Goal: Task Accomplishment & Management: Manage account settings

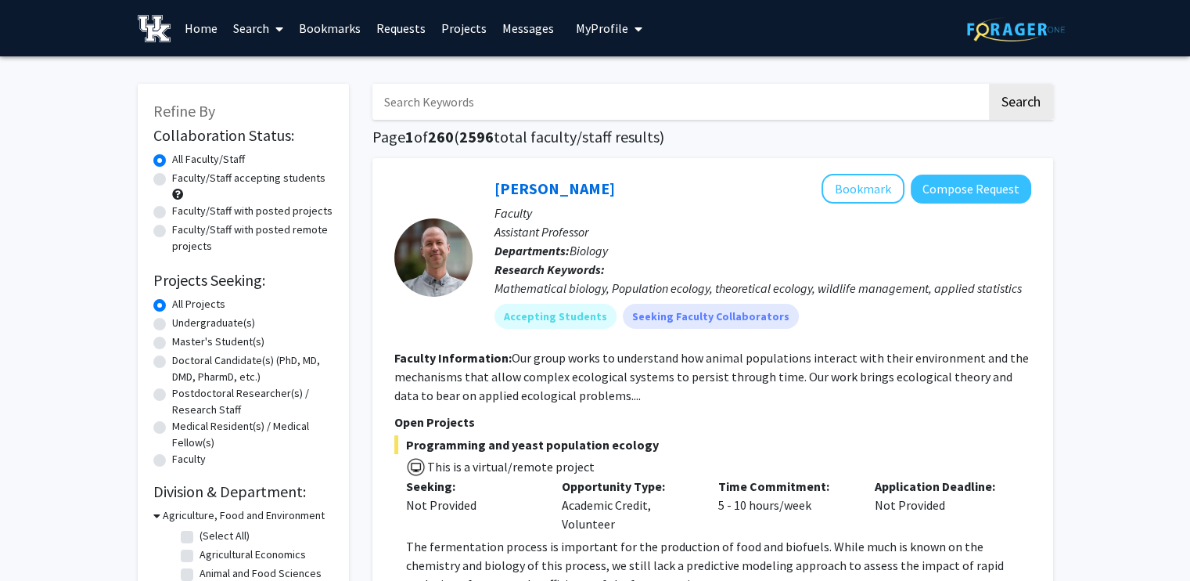
click at [613, 9] on button "My Profile" at bounding box center [609, 28] width 76 height 56
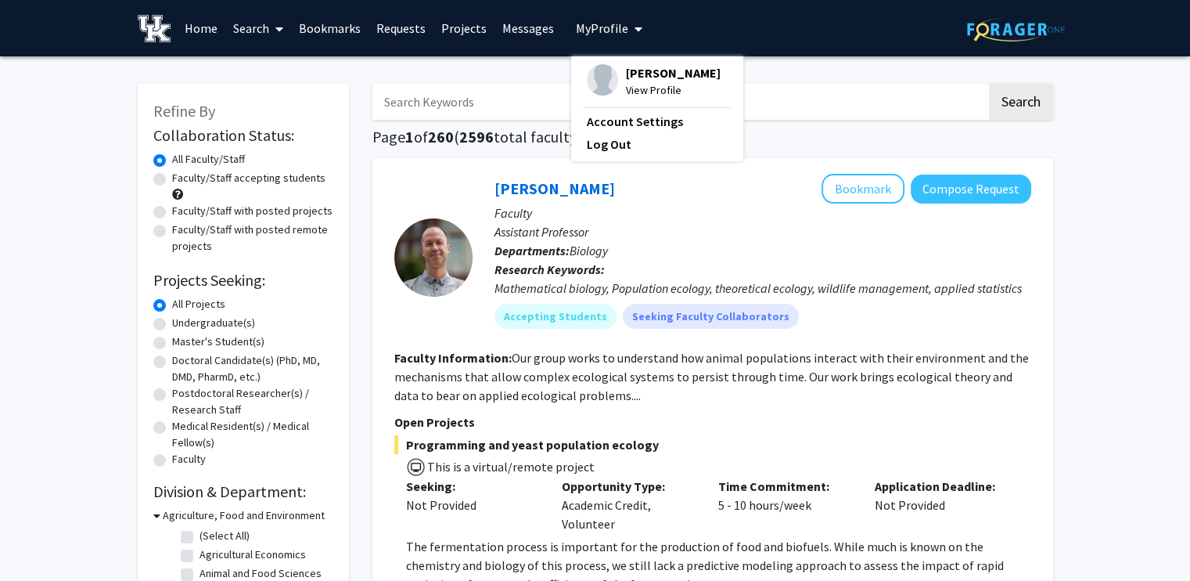
click at [676, 85] on span "View Profile" at bounding box center [673, 89] width 95 height 17
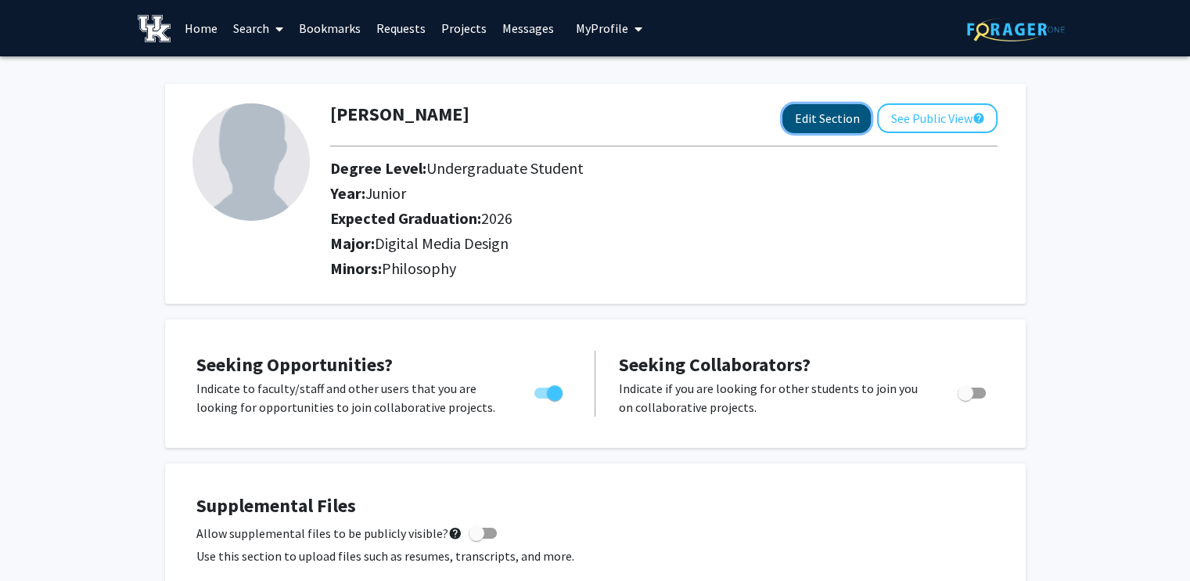
click at [847, 117] on button "Edit Section" at bounding box center [826, 118] width 88 height 29
select select "junior"
select select "2026"
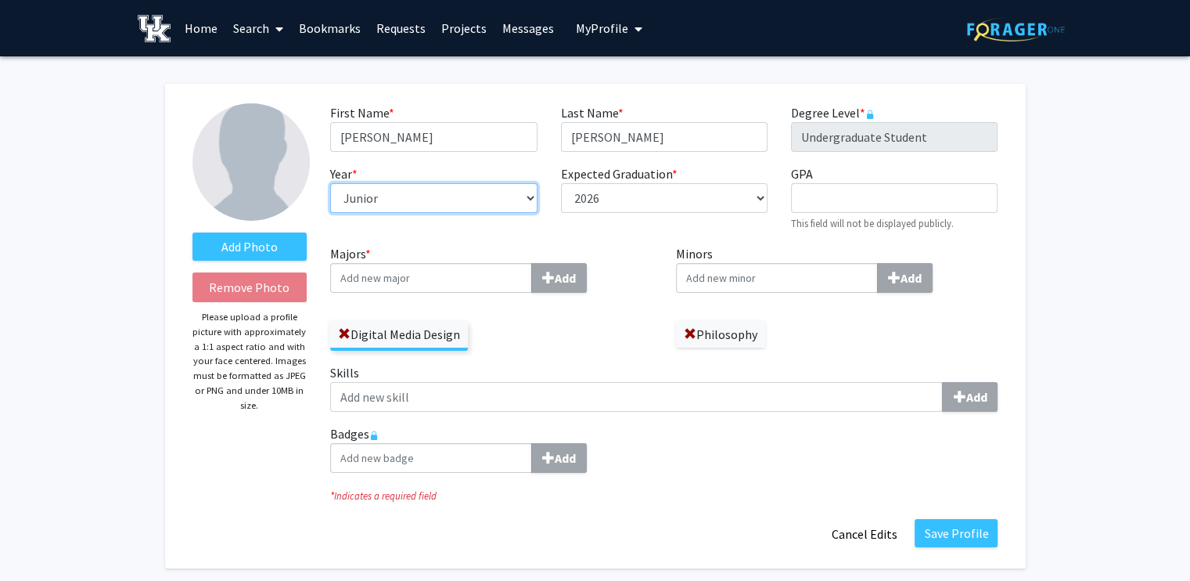
drag, startPoint x: 431, startPoint y: 192, endPoint x: 262, endPoint y: 201, distance: 169.3
click at [260, 201] on form "Add Photo Remove Photo Please upload a profile picture with approximately a 1:1…" at bounding box center [595, 325] width 829 height 445
select select "senior"
click at [330, 183] on select "--- First-year Sophomore Junior Senior Postbaccalaureate Certificate" at bounding box center [433, 198] width 207 height 30
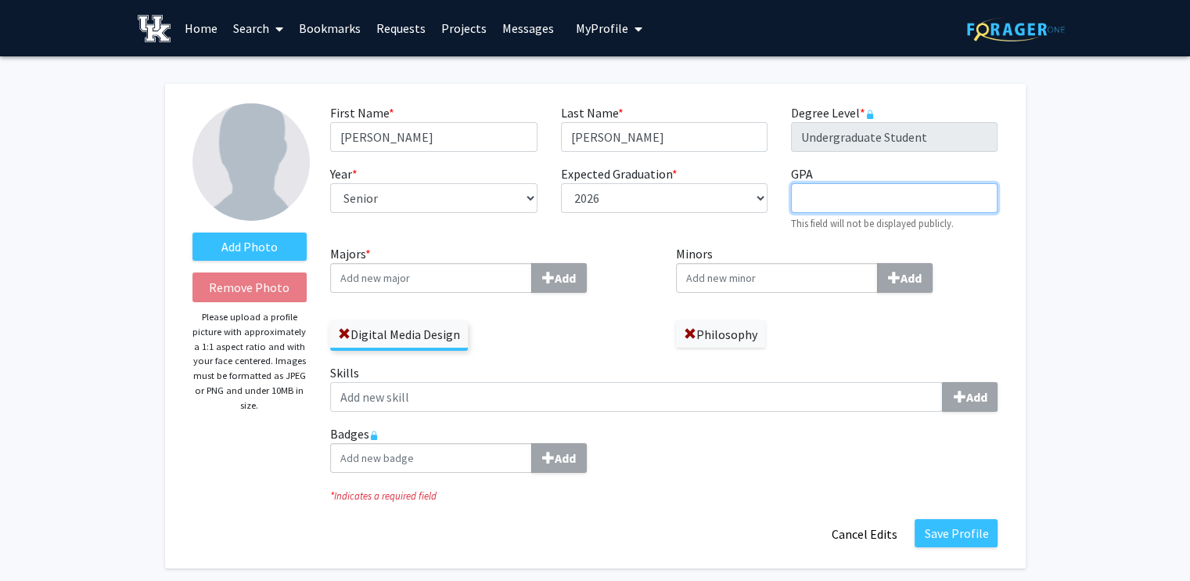
click at [928, 200] on input "GPA required" at bounding box center [894, 198] width 207 height 30
click at [725, 286] on input "Minors Add" at bounding box center [777, 278] width 202 height 30
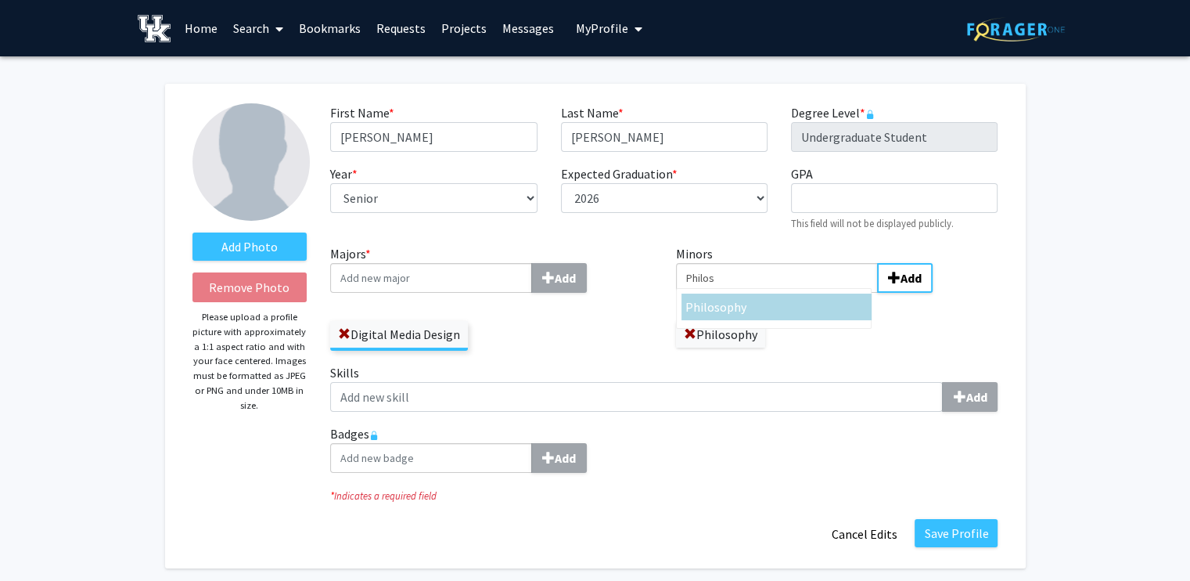
click at [739, 307] on span "ophy" at bounding box center [733, 307] width 27 height 16
click at [739, 293] on input "Philos" at bounding box center [777, 278] width 202 height 30
type input "Philosophy"
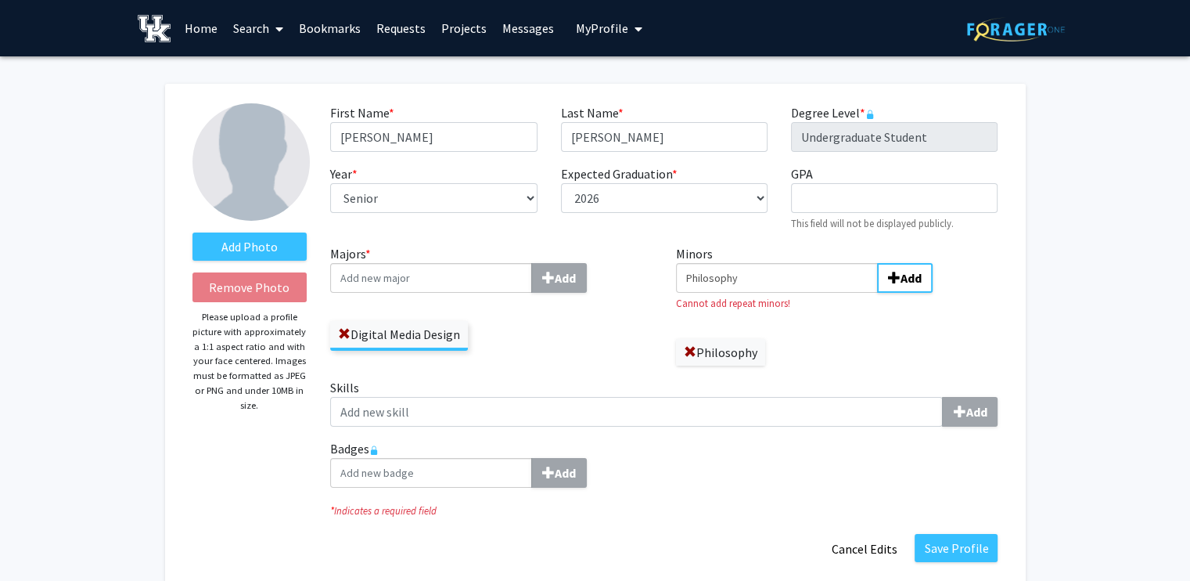
click at [418, 278] on input "Majors * Add" at bounding box center [431, 278] width 202 height 30
click at [406, 284] on input "Majors * Add" at bounding box center [431, 278] width 202 height 30
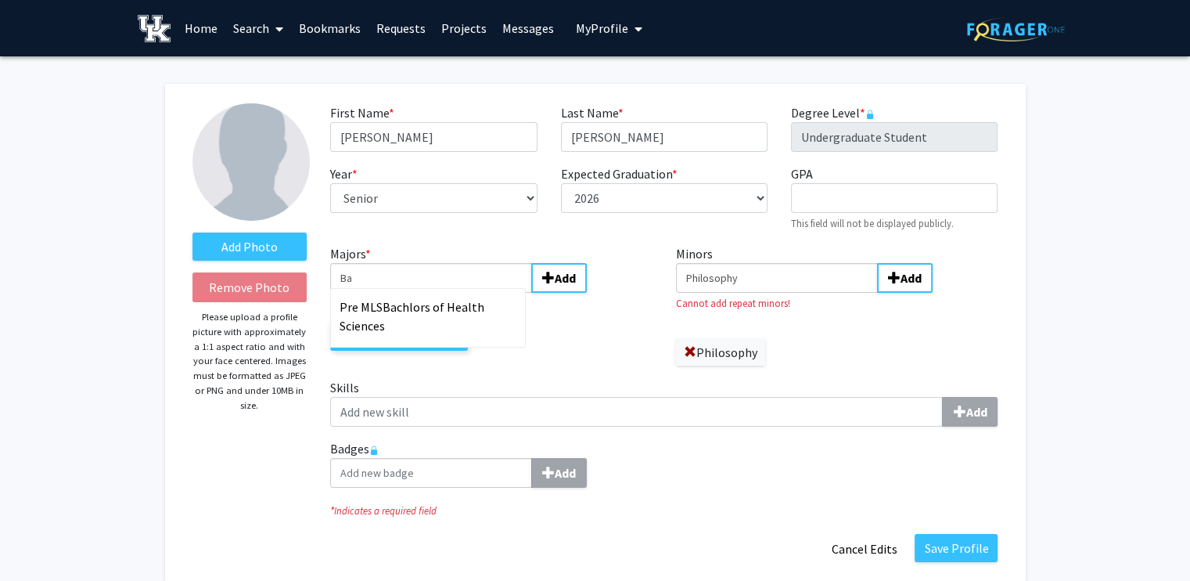
type input "B"
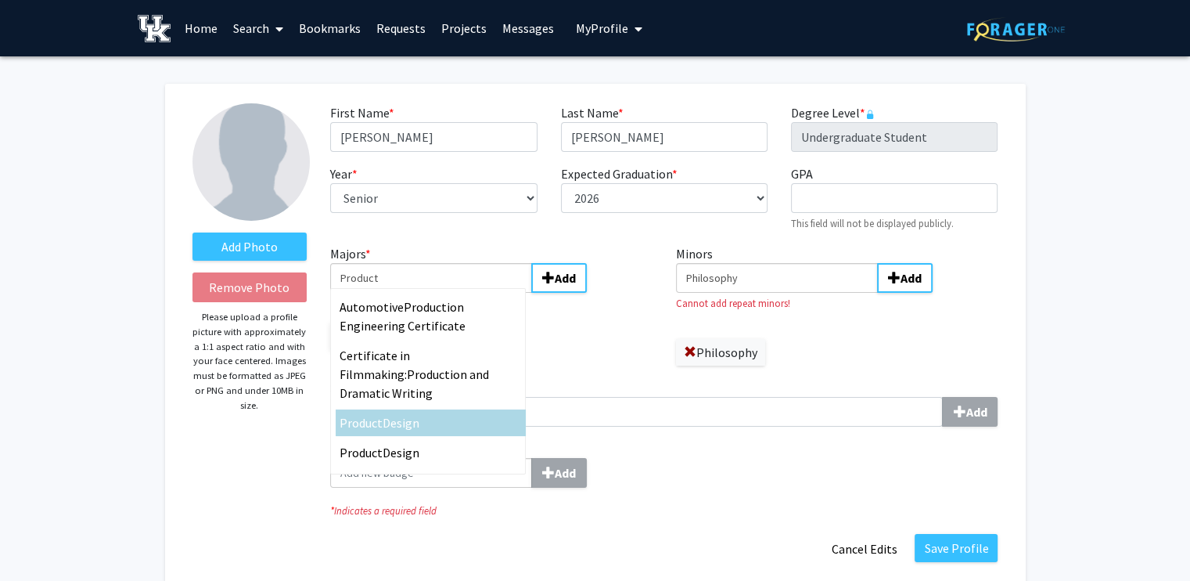
type input "Product"
click at [434, 413] on div "Product Design" at bounding box center [431, 422] width 182 height 19
click at [434, 293] on input "Product" at bounding box center [431, 278] width 202 height 30
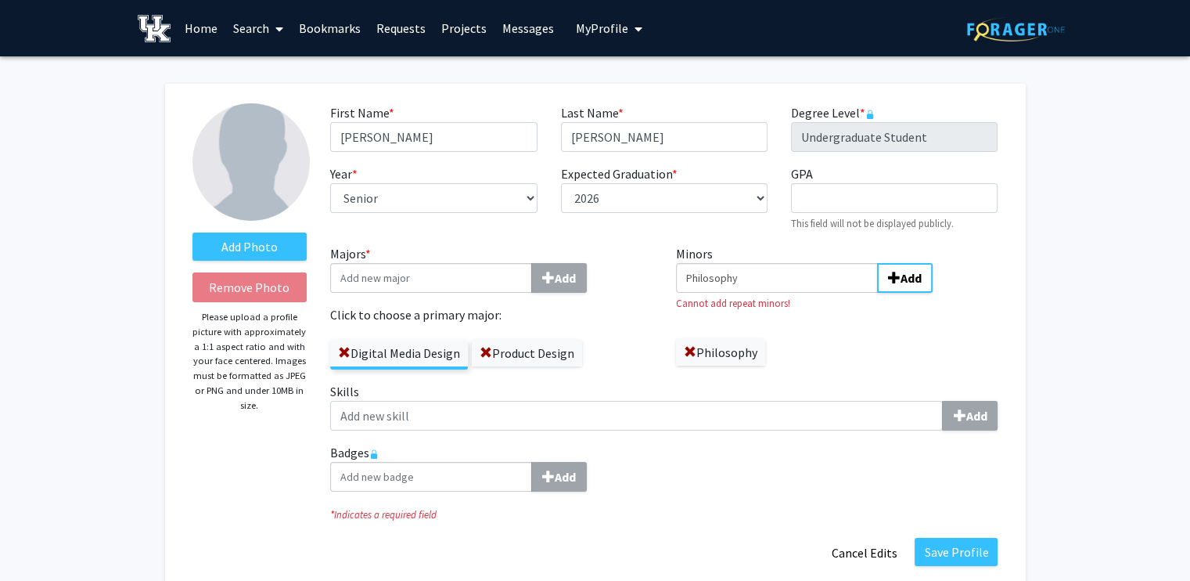
click at [337, 351] on label "Digital Media Design" at bounding box center [399, 353] width 138 height 27
click at [0, 0] on input "Digital Media Design" at bounding box center [0, 0] width 0 height 0
click at [345, 350] on span at bounding box center [344, 353] width 13 height 13
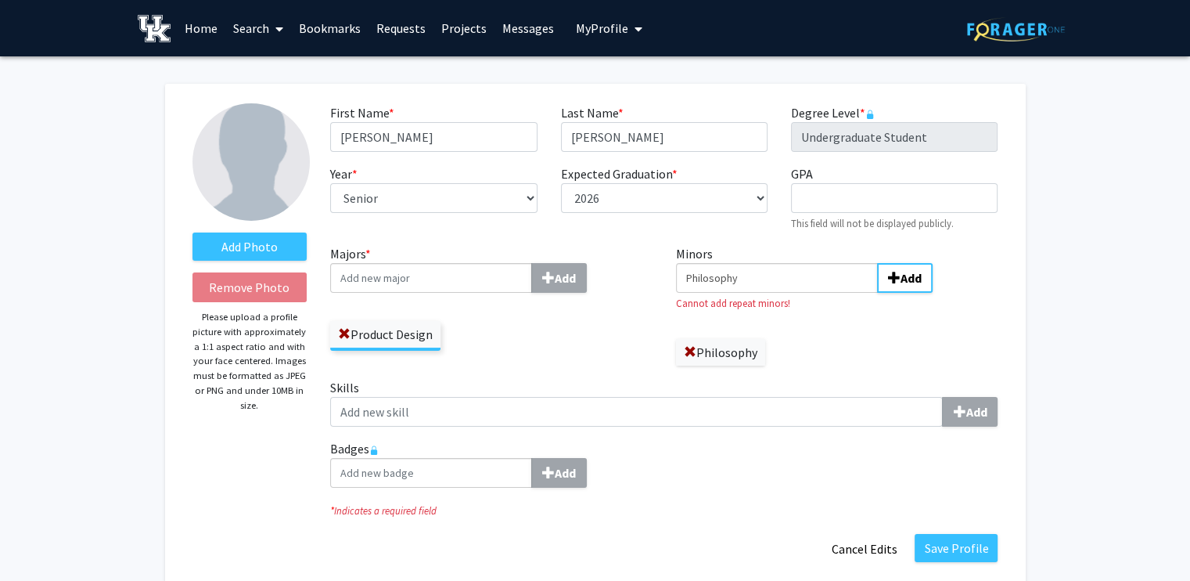
drag, startPoint x: 806, startPoint y: 278, endPoint x: 623, endPoint y: 283, distance: 183.2
click at [623, 283] on div "Majors * Add Product Design Minors Philosophy Add Cannot add repeat minors! Phi…" at bounding box center [663, 372] width 691 height 256
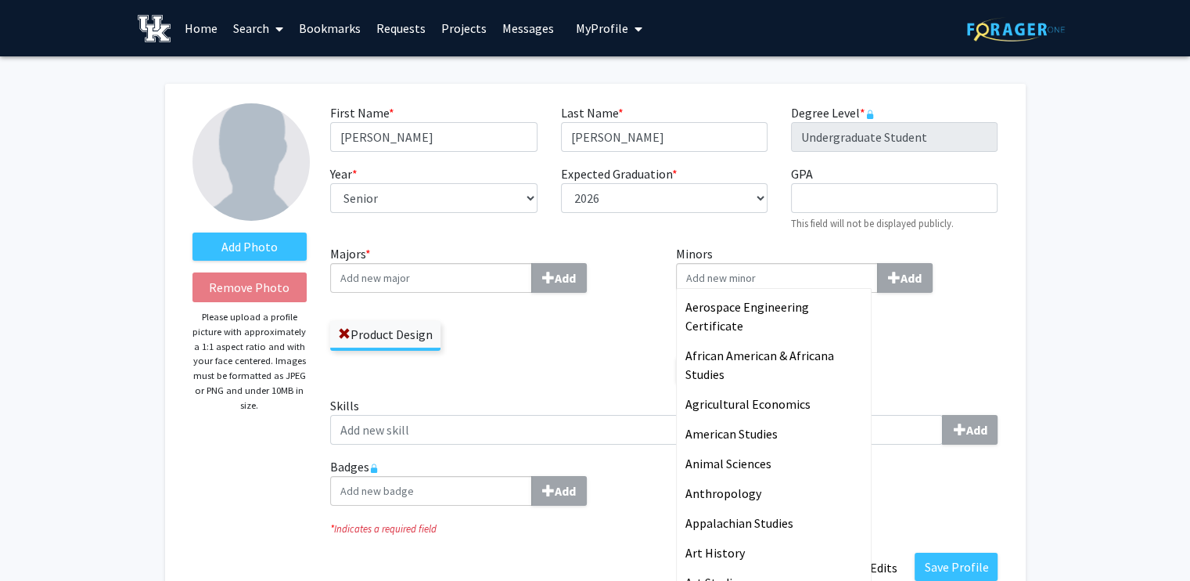
click at [635, 338] on div "Product Design" at bounding box center [491, 327] width 322 height 45
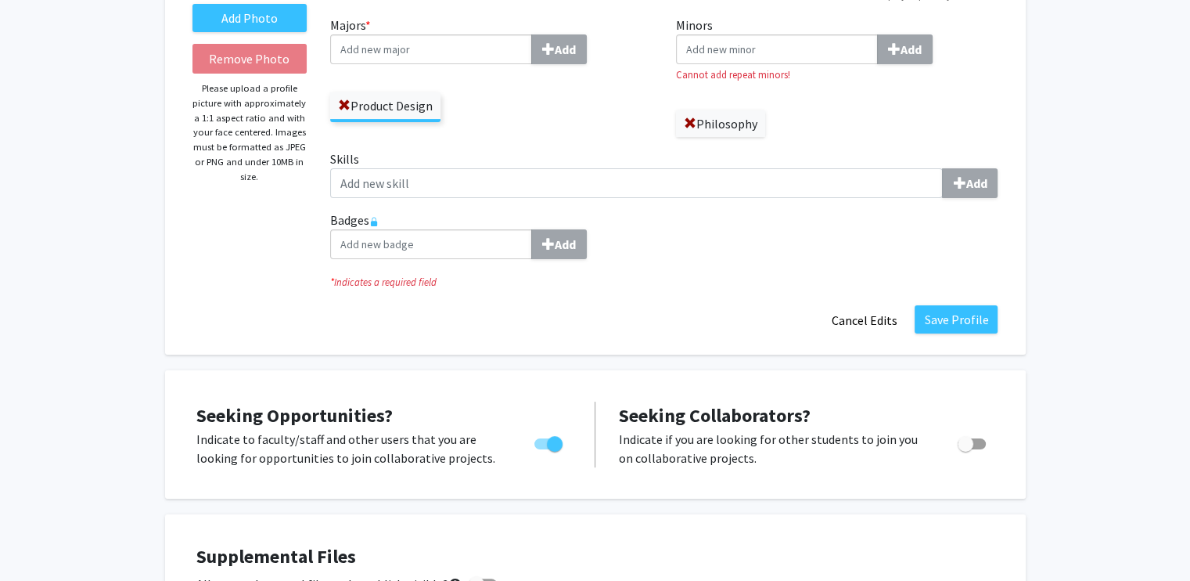
scroll to position [235, 0]
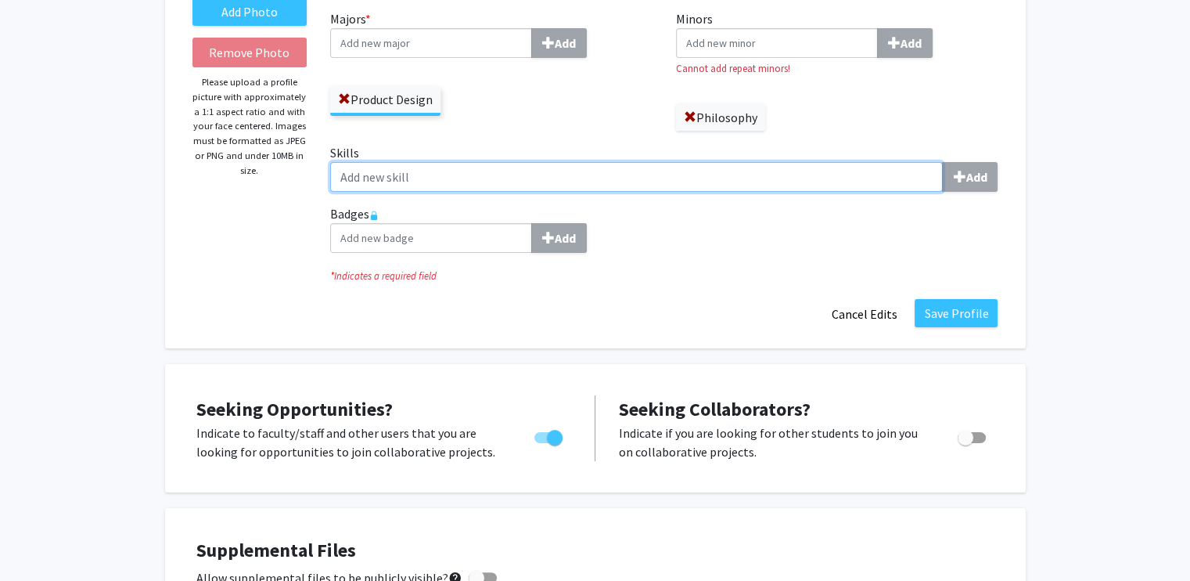
click at [444, 181] on input "Skills Add" at bounding box center [636, 177] width 613 height 30
type input "Ideation"
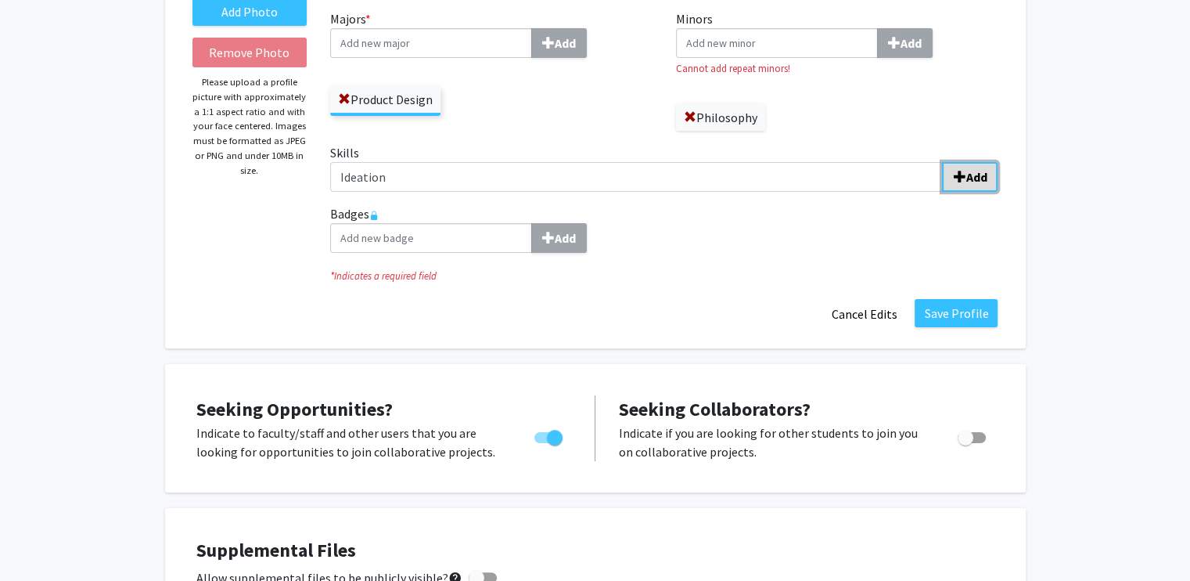
click at [978, 174] on b "Add" at bounding box center [976, 177] width 21 height 16
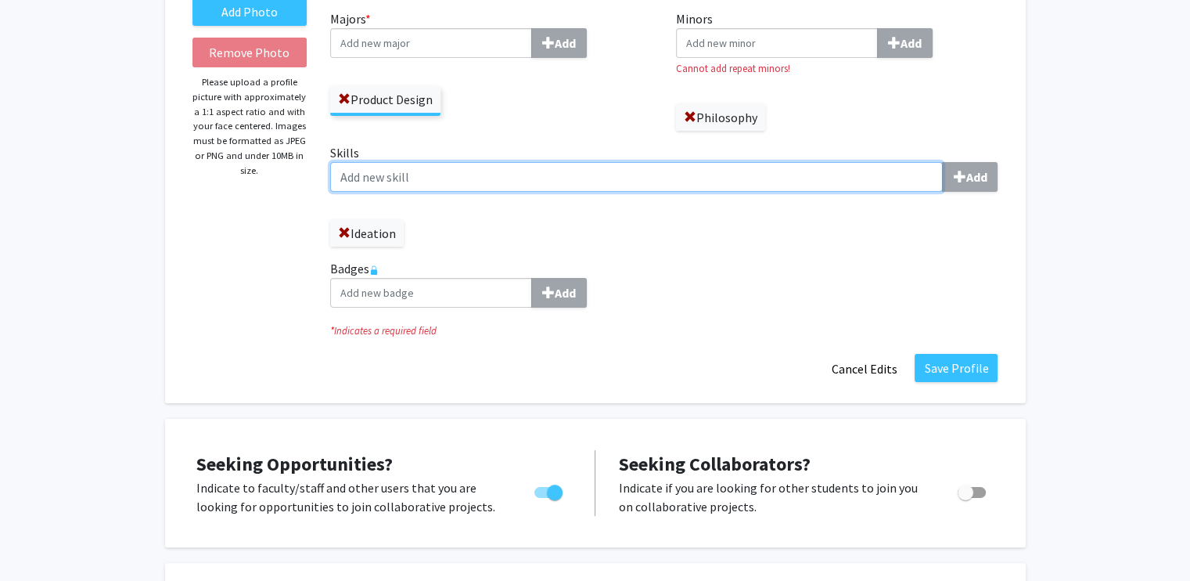
click at [598, 172] on input "Skills Add" at bounding box center [636, 177] width 613 height 30
type input "Prototyping"
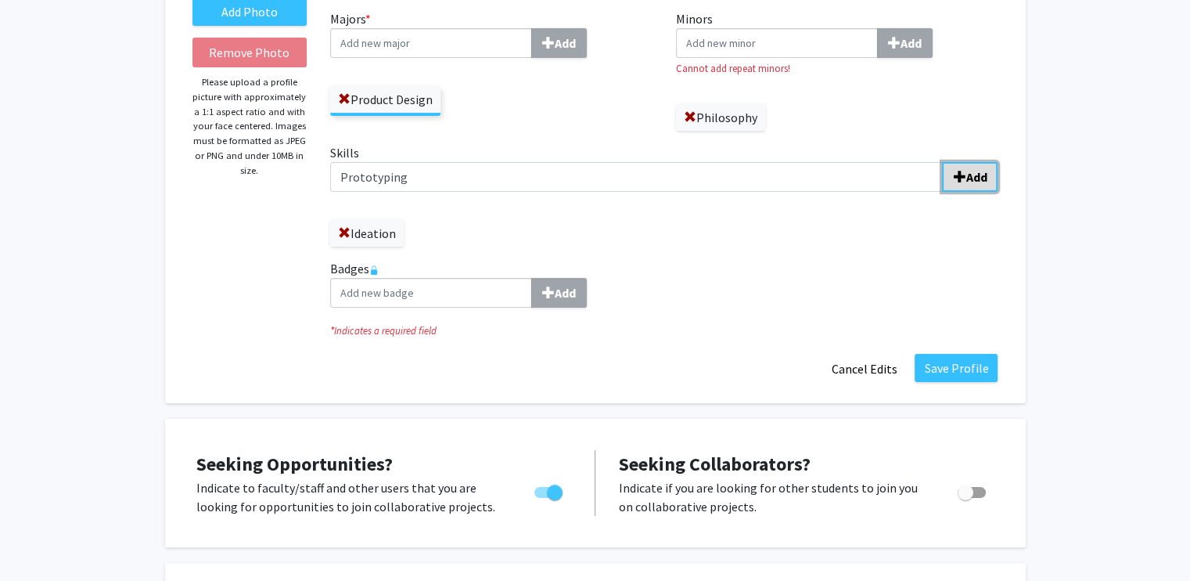
click at [984, 174] on b "Add" at bounding box center [976, 177] width 21 height 16
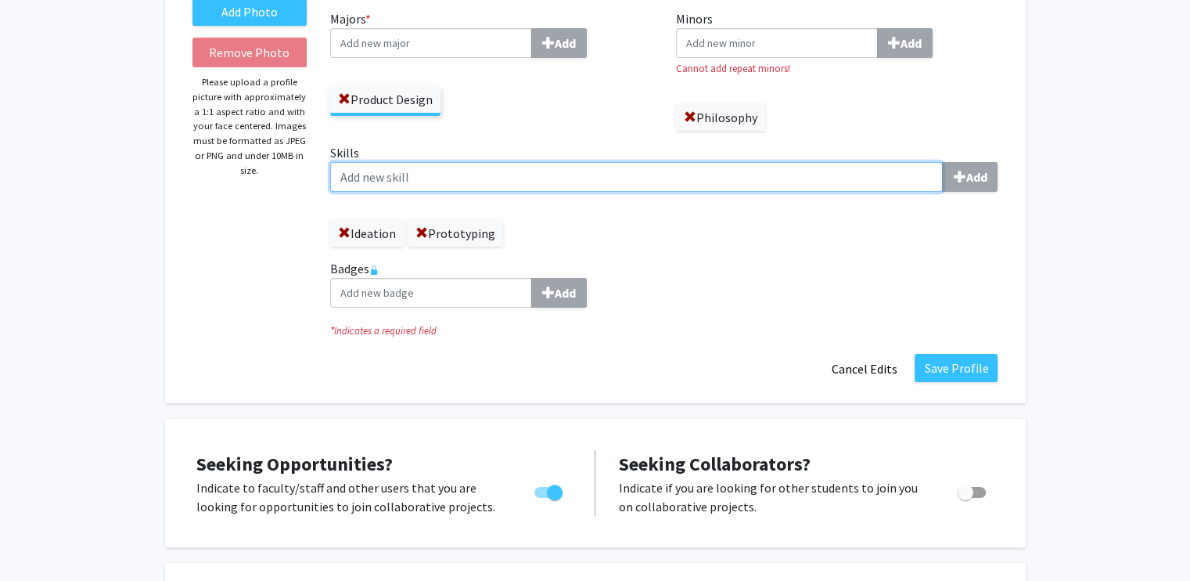
click at [633, 180] on input "Skills Add" at bounding box center [636, 177] width 613 height 30
type input "CAD"
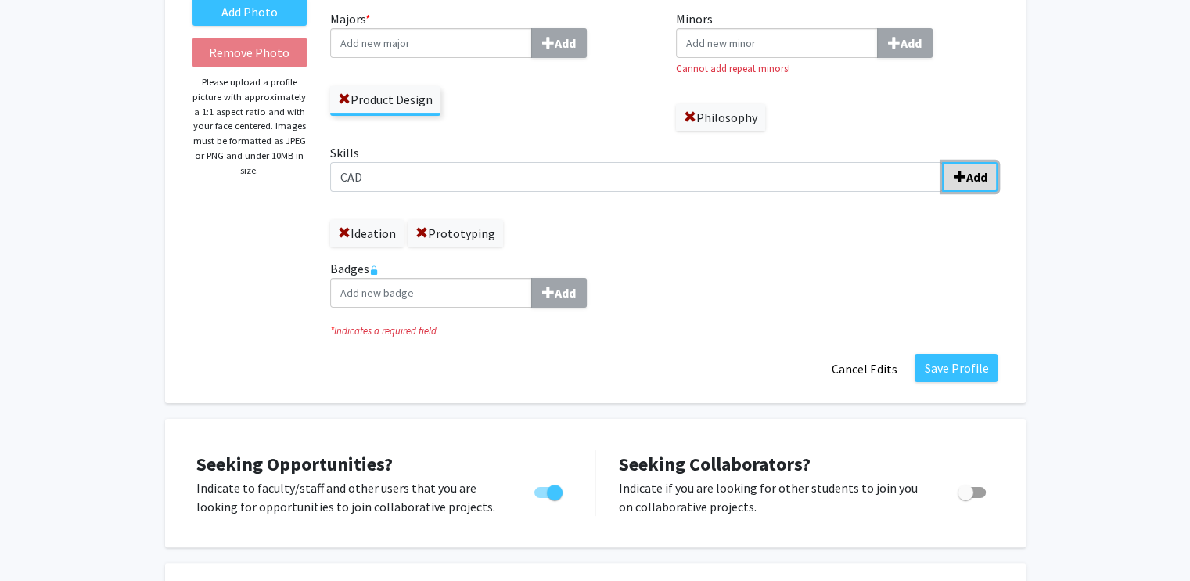
click at [950, 182] on button "Add" at bounding box center [970, 177] width 56 height 30
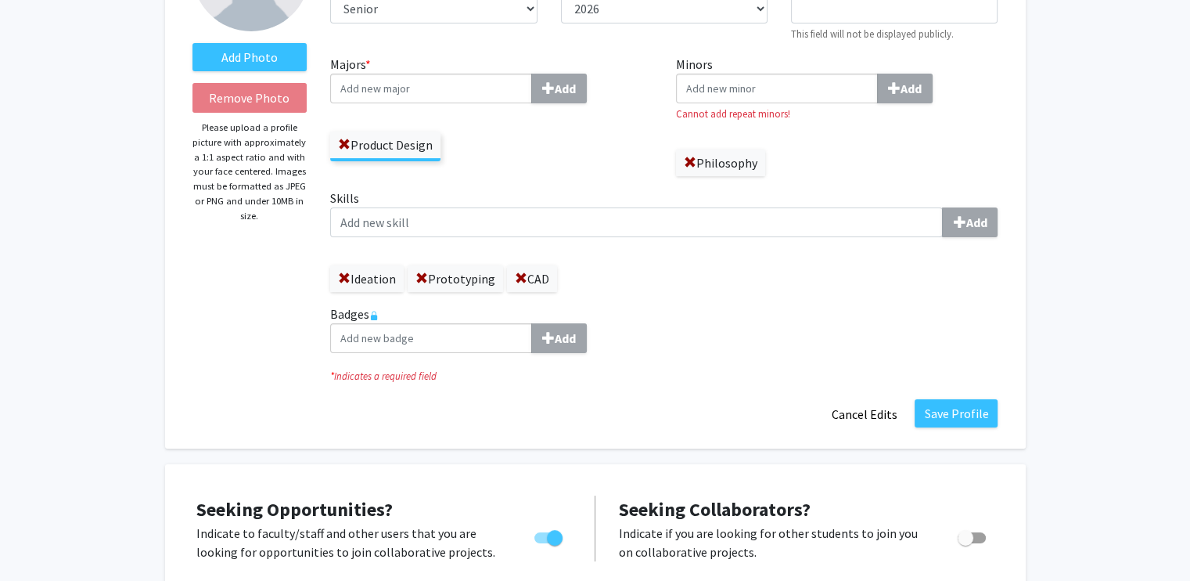
scroll to position [78, 0]
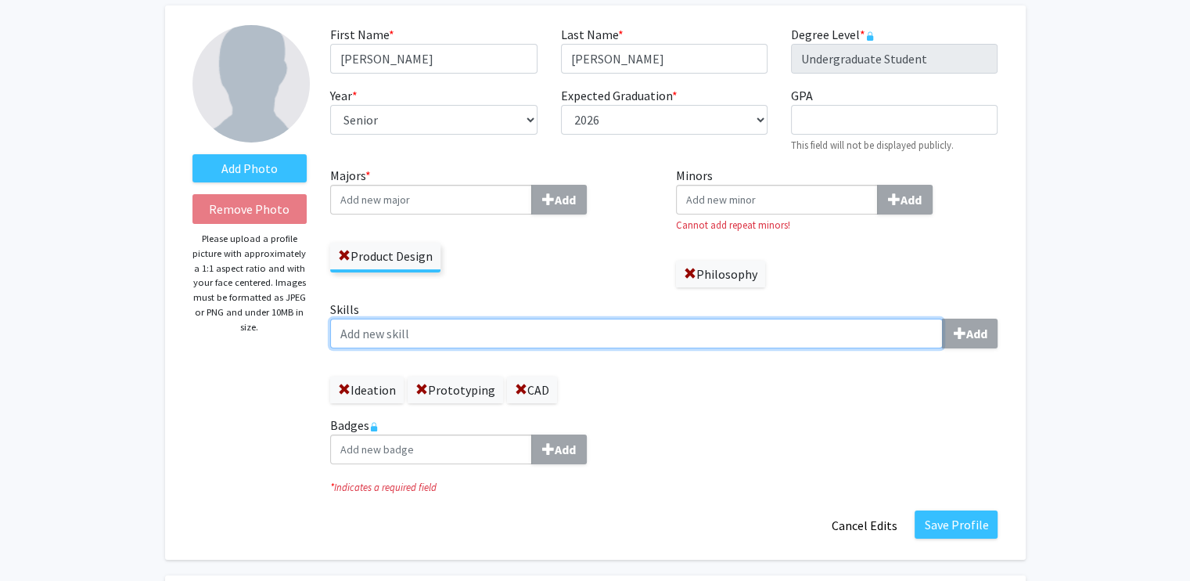
click at [648, 335] on input "Skills Add" at bounding box center [636, 333] width 613 height 30
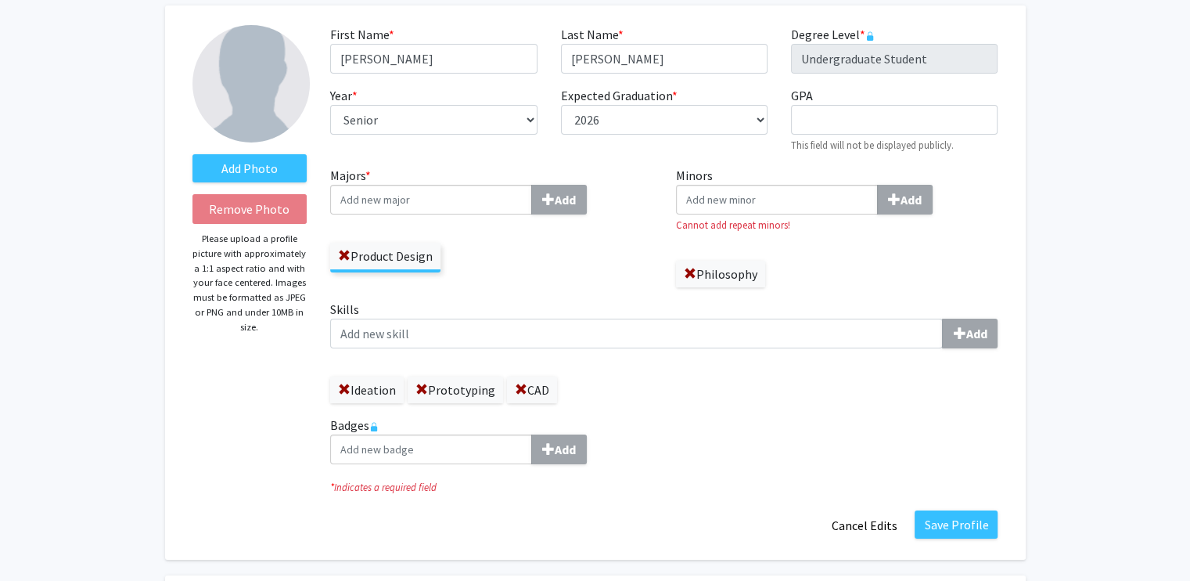
click at [235, 399] on div "Add Photo Remove Photo Please upload a profile picture with approximately a 1:1…" at bounding box center [250, 282] width 138 height 515
click at [262, 166] on label "Add Photo" at bounding box center [249, 168] width 115 height 28
click at [0, 0] on input "Add Photo" at bounding box center [0, 0] width 0 height 0
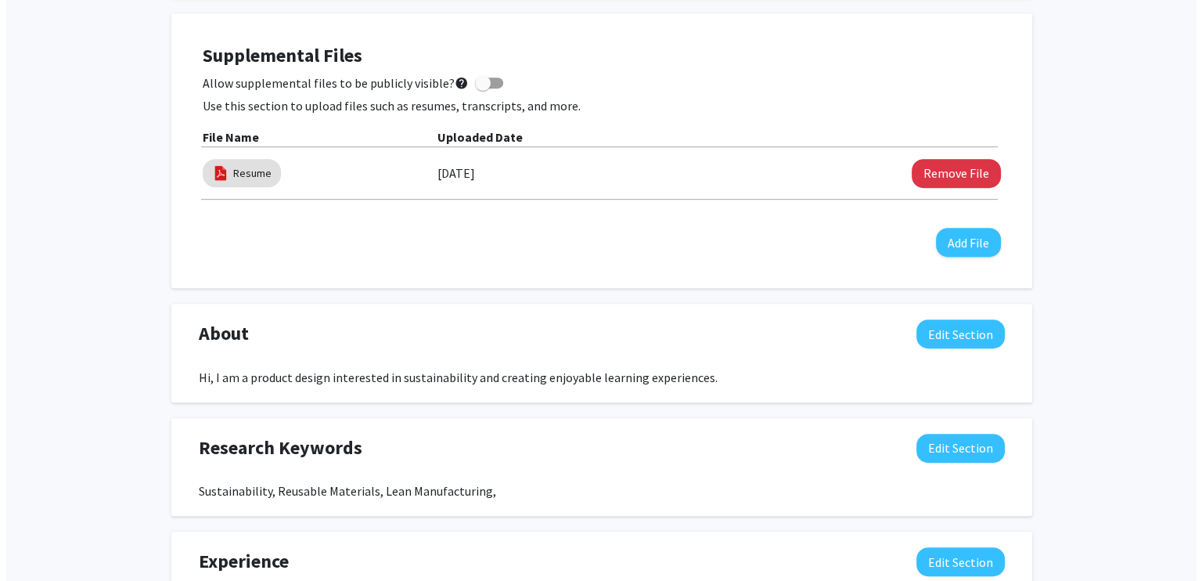
scroll to position [782, 0]
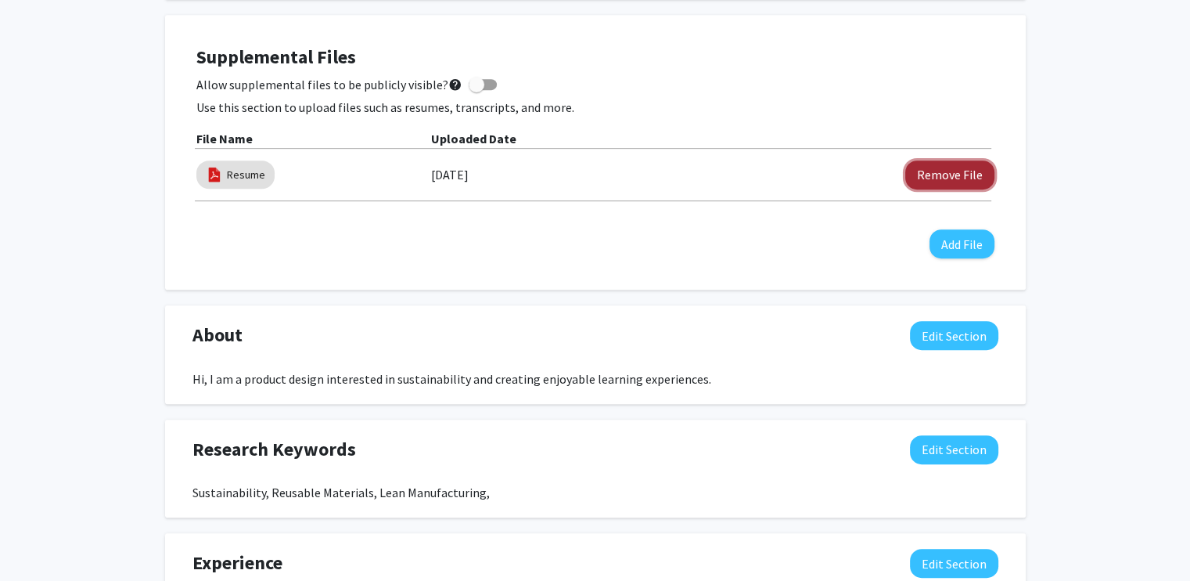
click at [944, 174] on button "Remove File" at bounding box center [949, 174] width 89 height 29
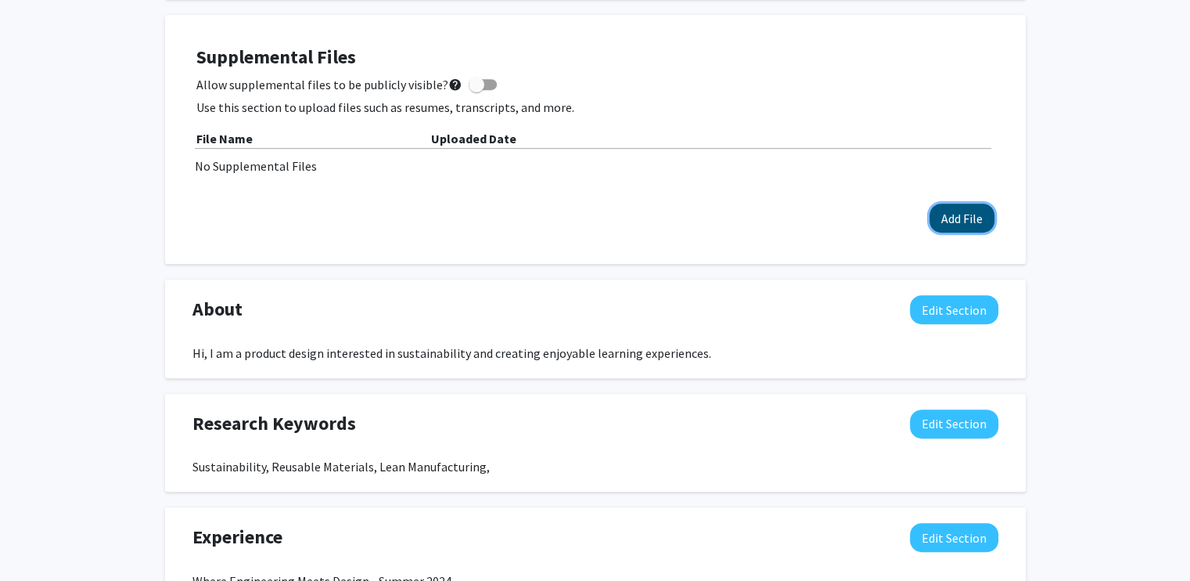
click at [982, 214] on button "Add File" at bounding box center [962, 217] width 65 height 29
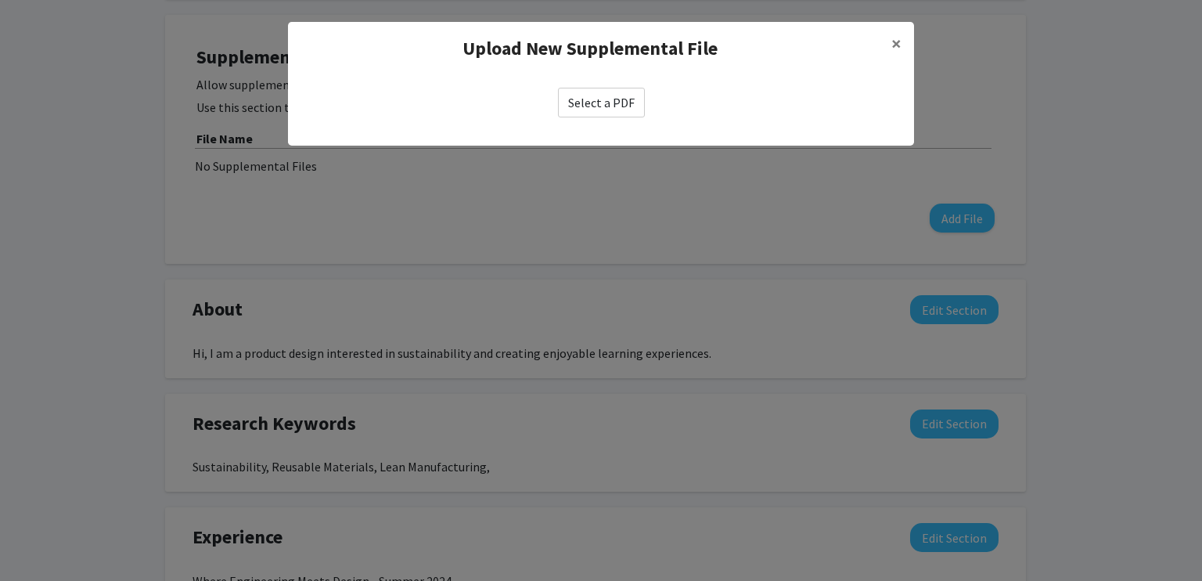
click at [588, 124] on div "Select a PDF" at bounding box center [601, 102] width 626 height 55
click at [584, 117] on div "Select a PDF" at bounding box center [601, 102] width 626 height 55
click at [596, 106] on label "Select a PDF" at bounding box center [601, 103] width 87 height 30
click at [0, 0] on input "Select a PDF" at bounding box center [0, 0] width 0 height 0
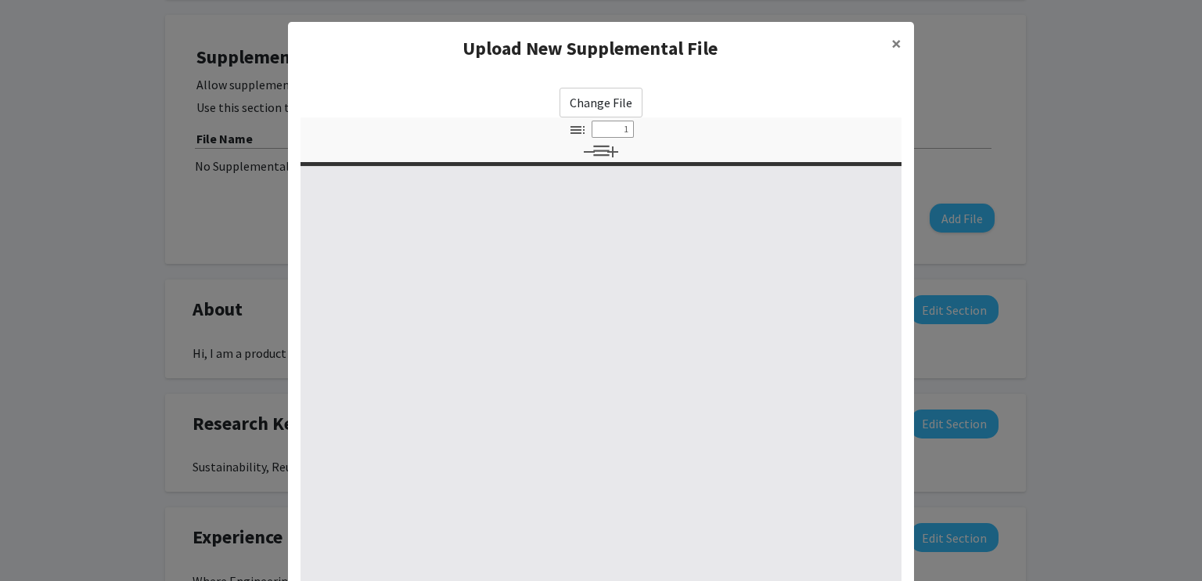
select select "custom"
type input "0"
select select "custom"
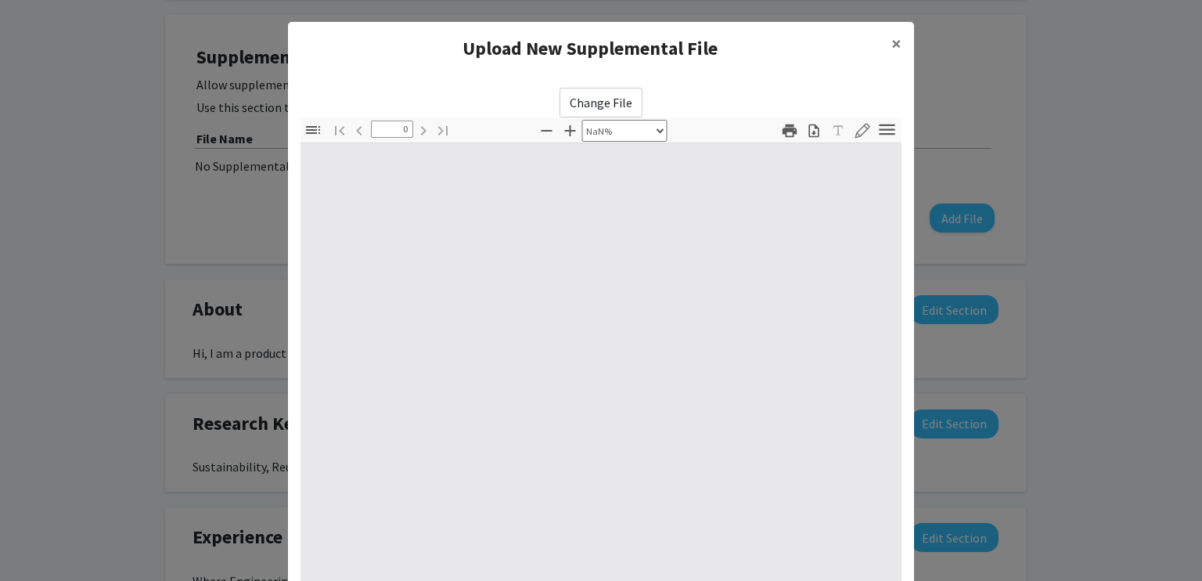
type input "1"
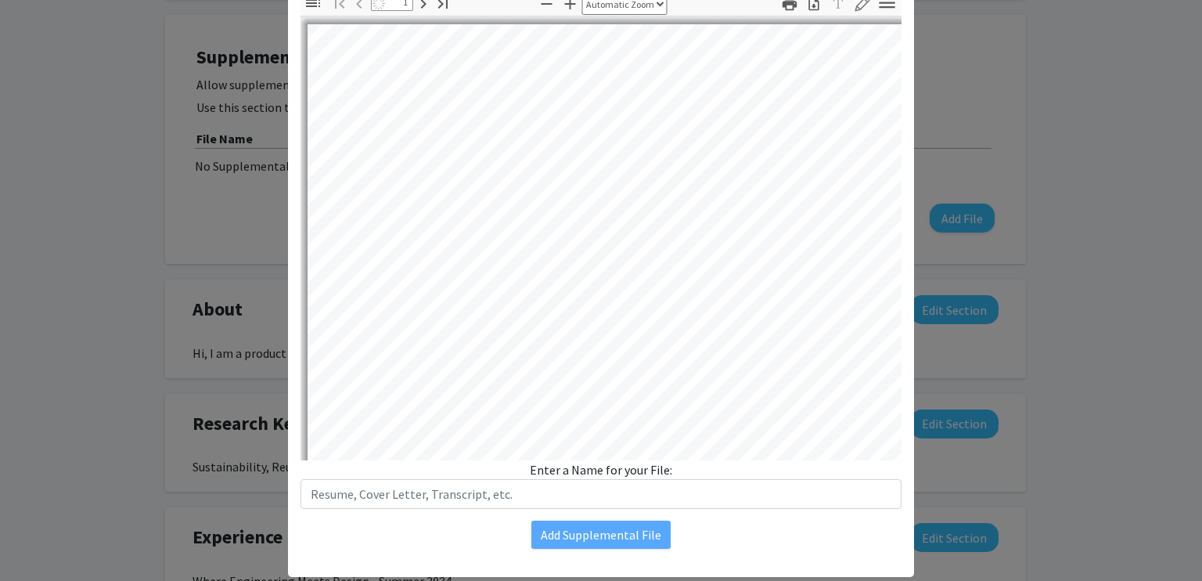
select select "auto"
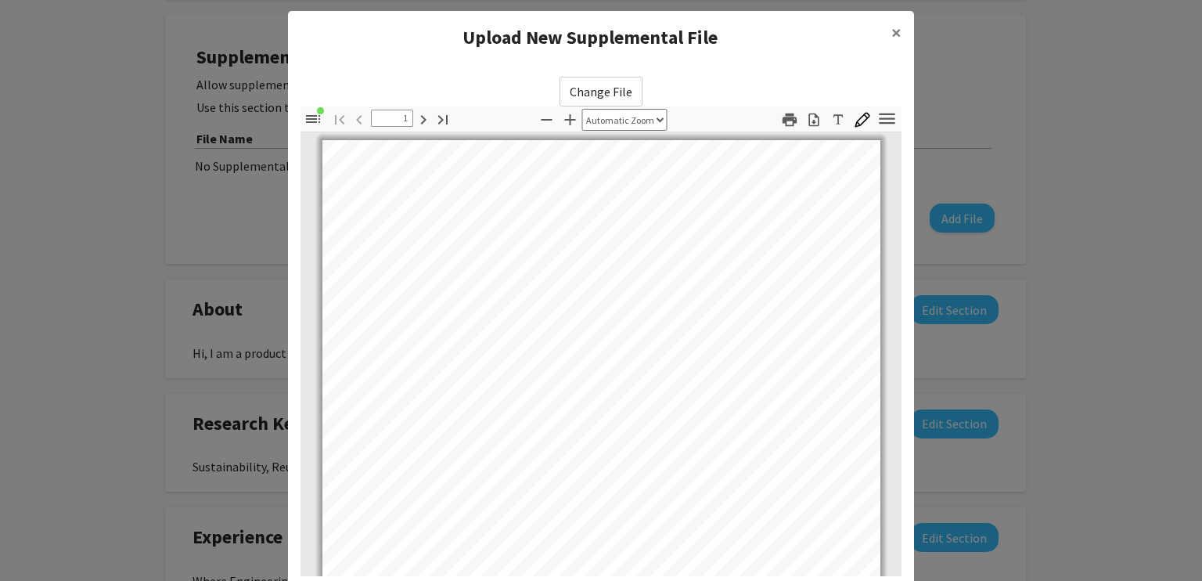
scroll to position [0, 0]
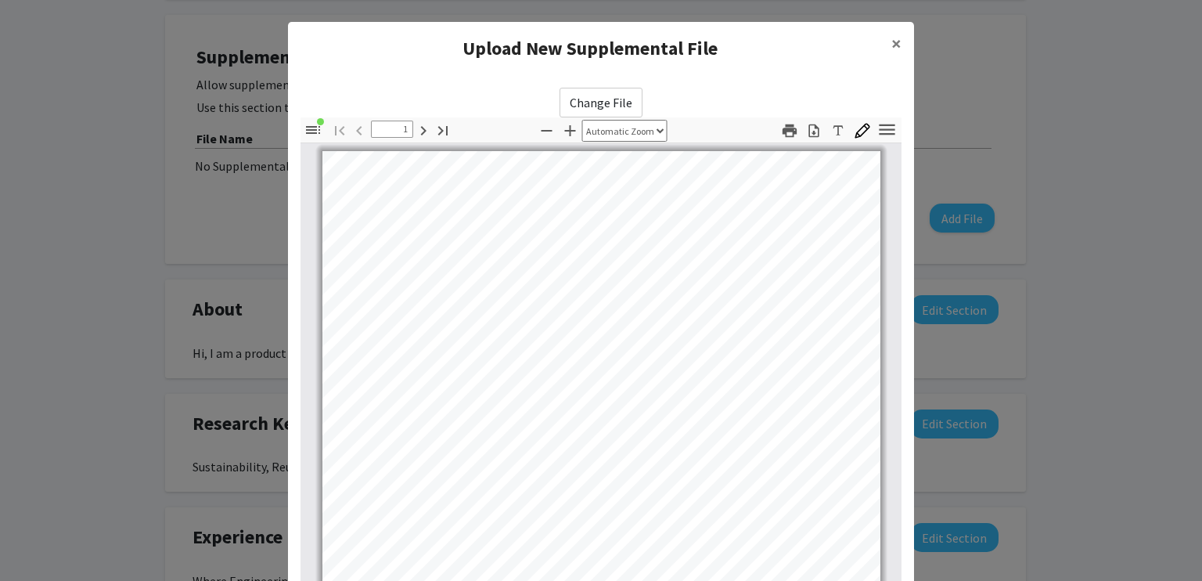
click at [626, 102] on label "Change File" at bounding box center [600, 103] width 83 height 30
click at [0, 0] on input "Change File" at bounding box center [0, 0] width 0 height 0
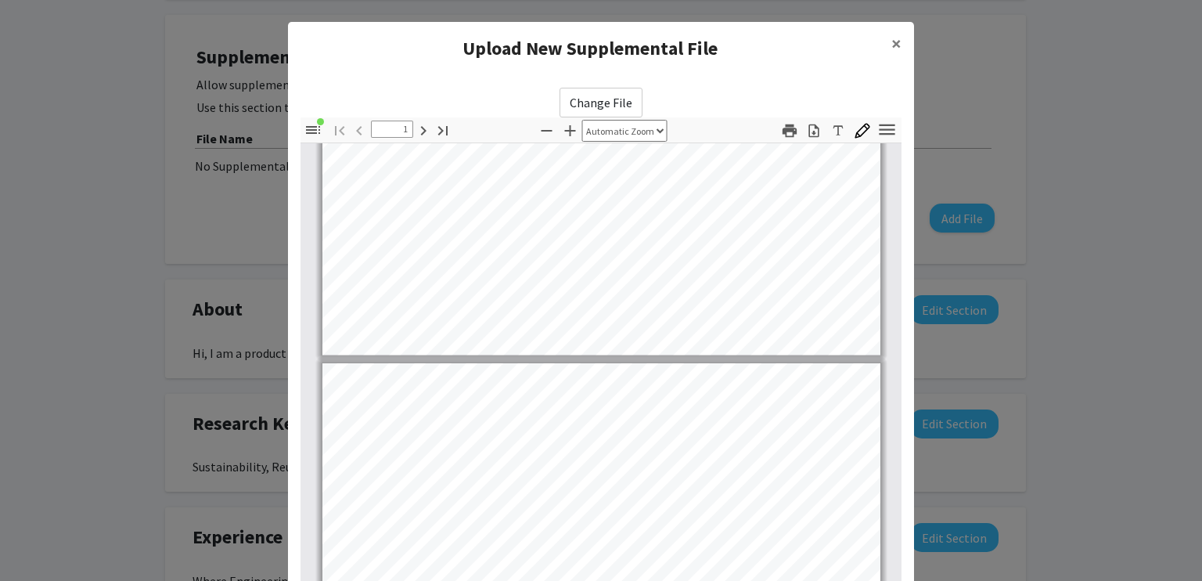
type input "2"
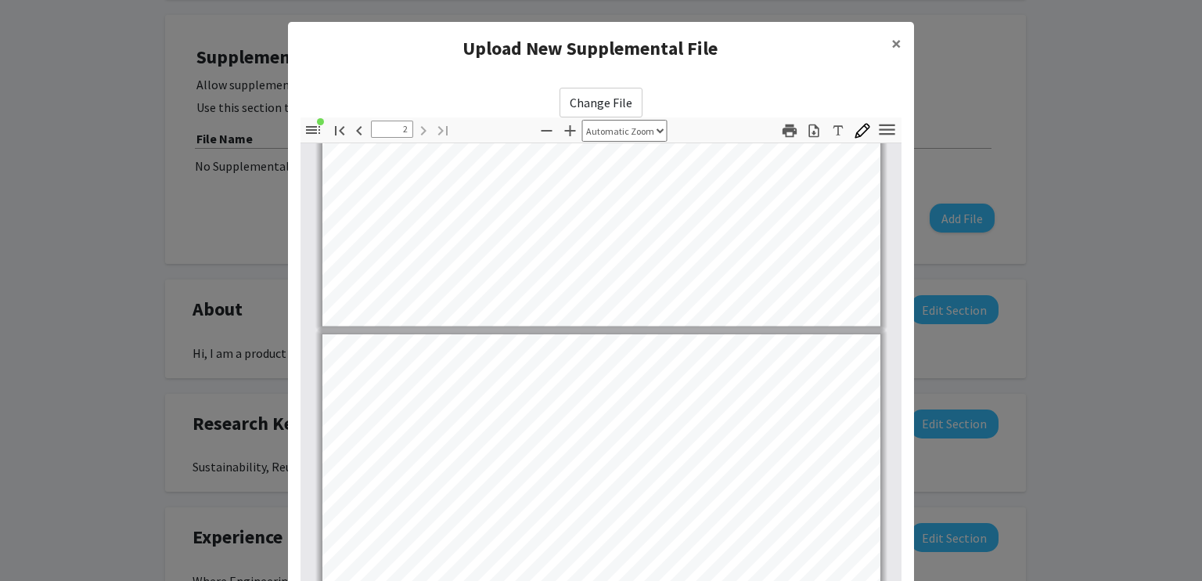
scroll to position [1023, 0]
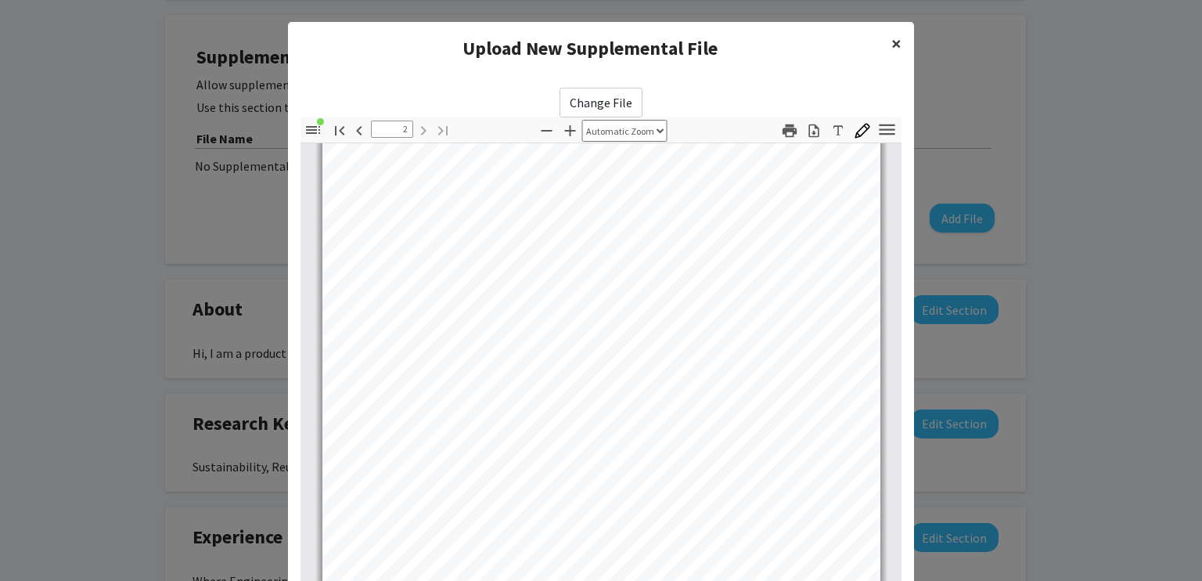
click at [892, 41] on span "×" at bounding box center [896, 43] width 10 height 24
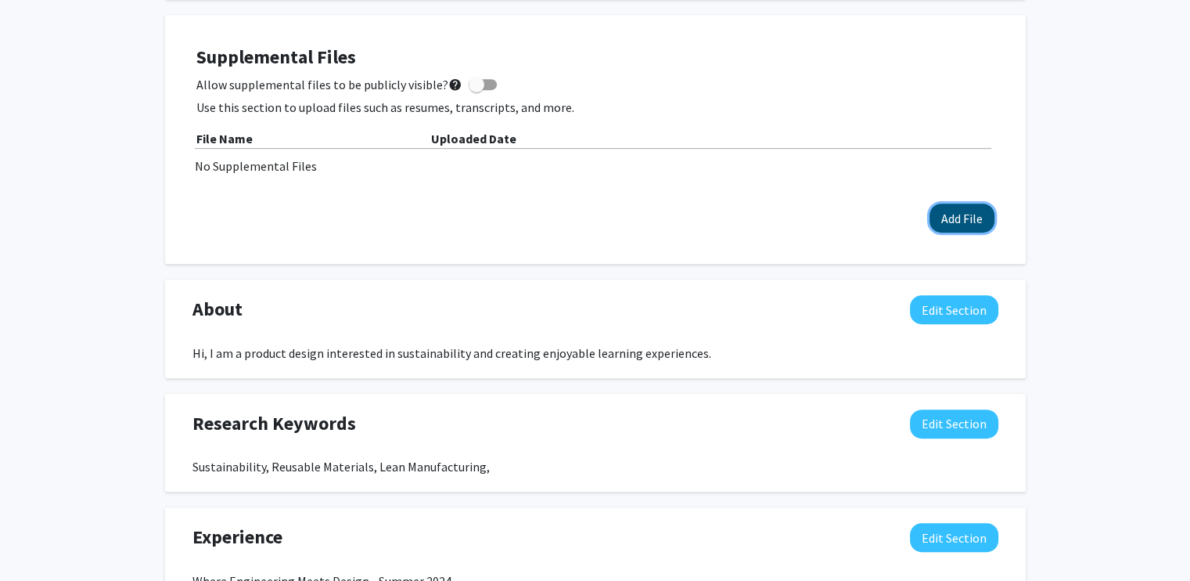
click at [970, 206] on button "Add File" at bounding box center [962, 217] width 65 height 29
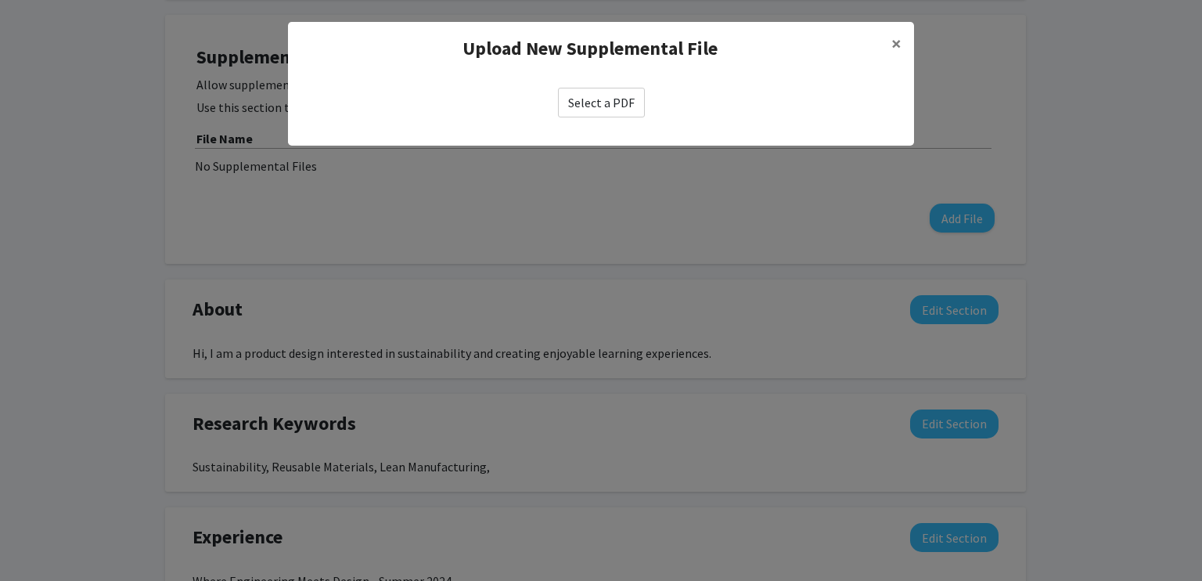
click at [597, 106] on label "Select a PDF" at bounding box center [601, 103] width 87 height 30
click at [0, 0] on input "Select a PDF" at bounding box center [0, 0] width 0 height 0
select select "custom"
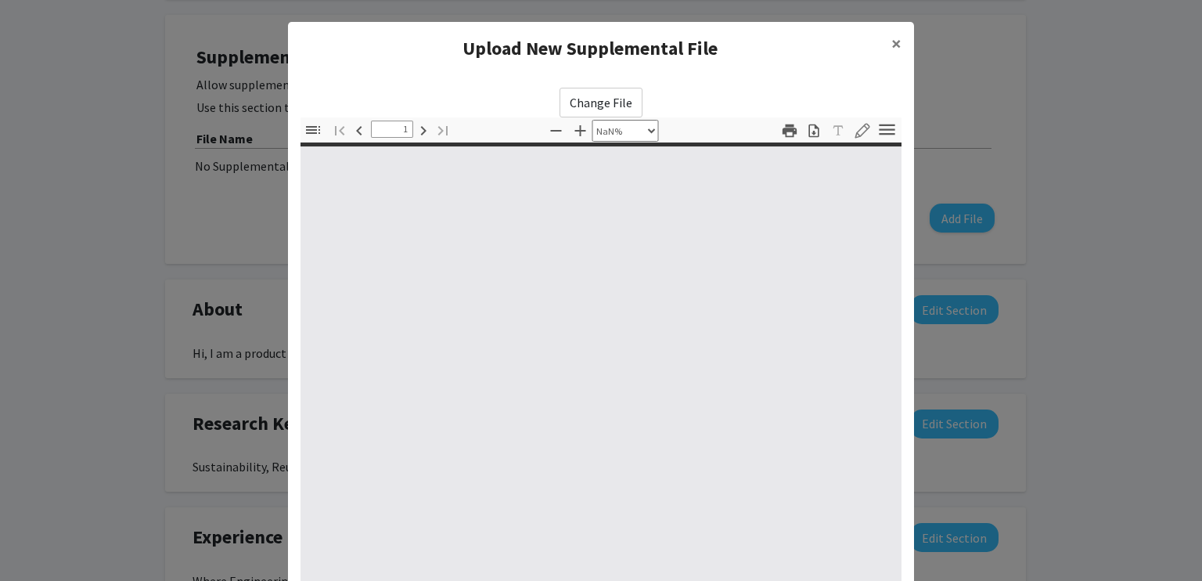
type input "0"
select select "custom"
type input "1"
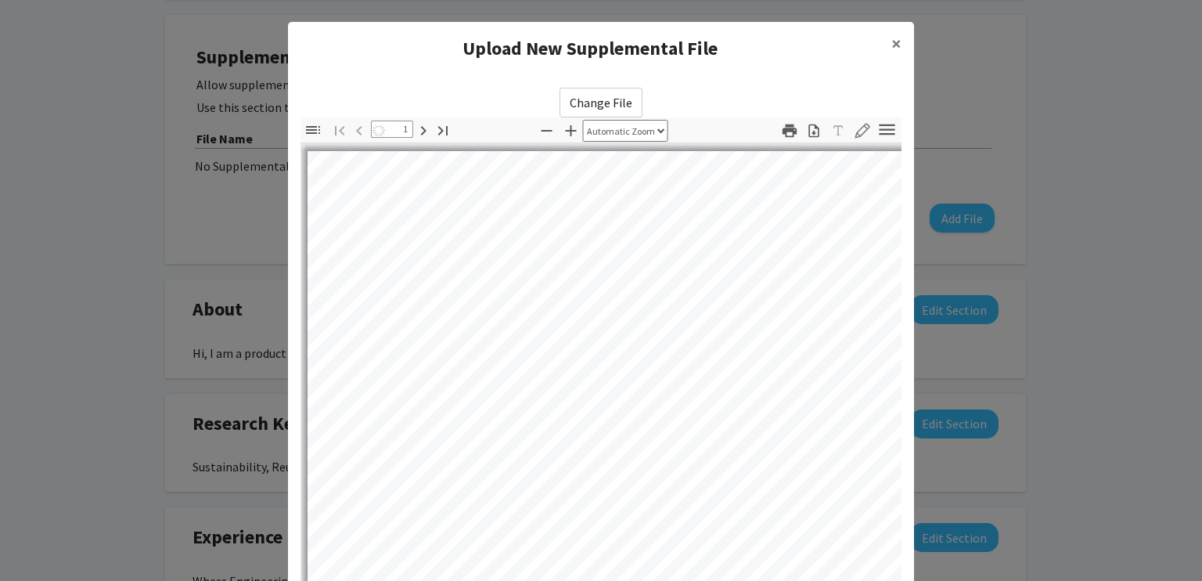
select select "auto"
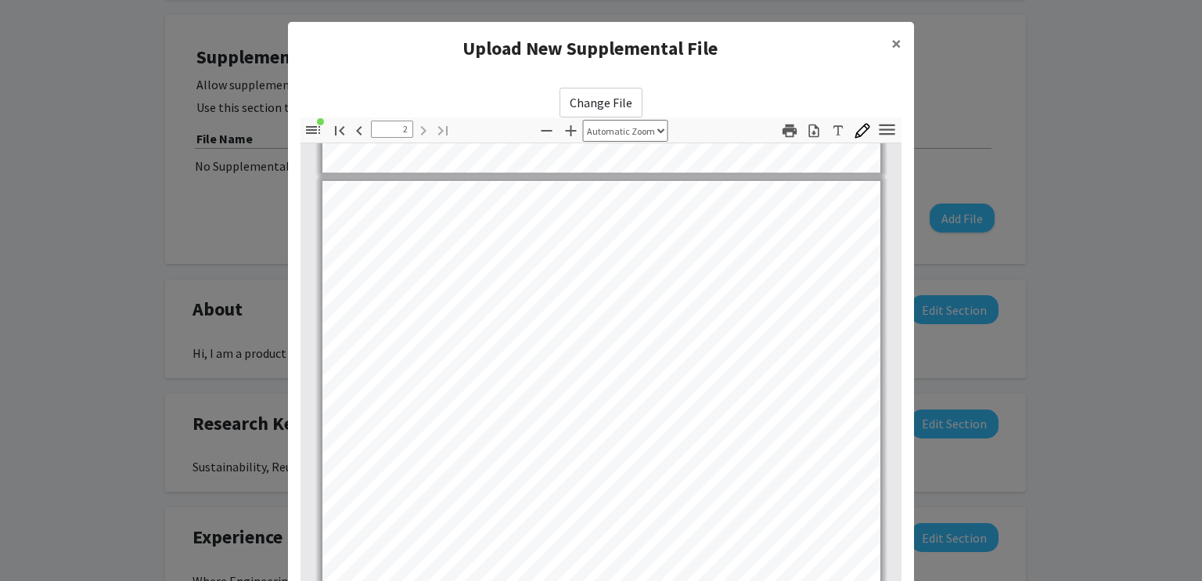
type input "1"
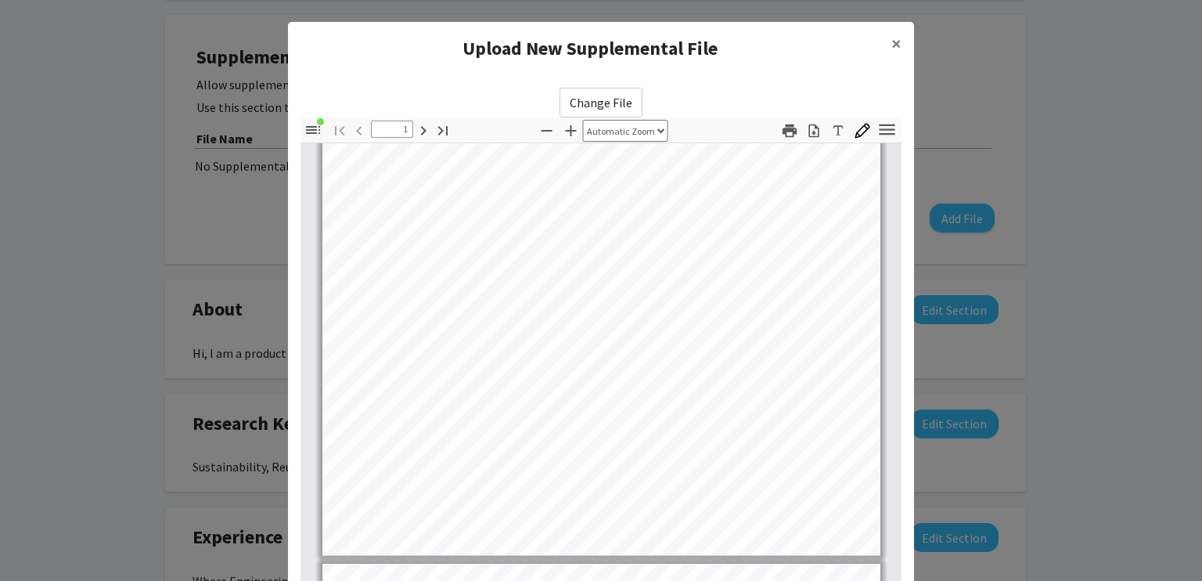
scroll to position [0, 0]
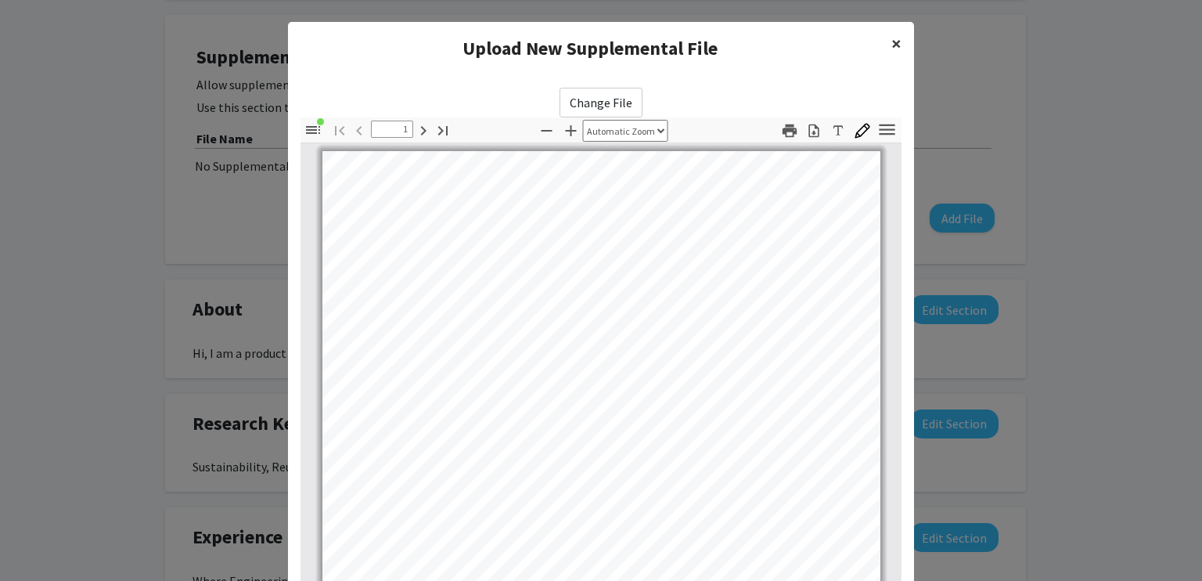
click at [898, 47] on button "×" at bounding box center [896, 44] width 35 height 44
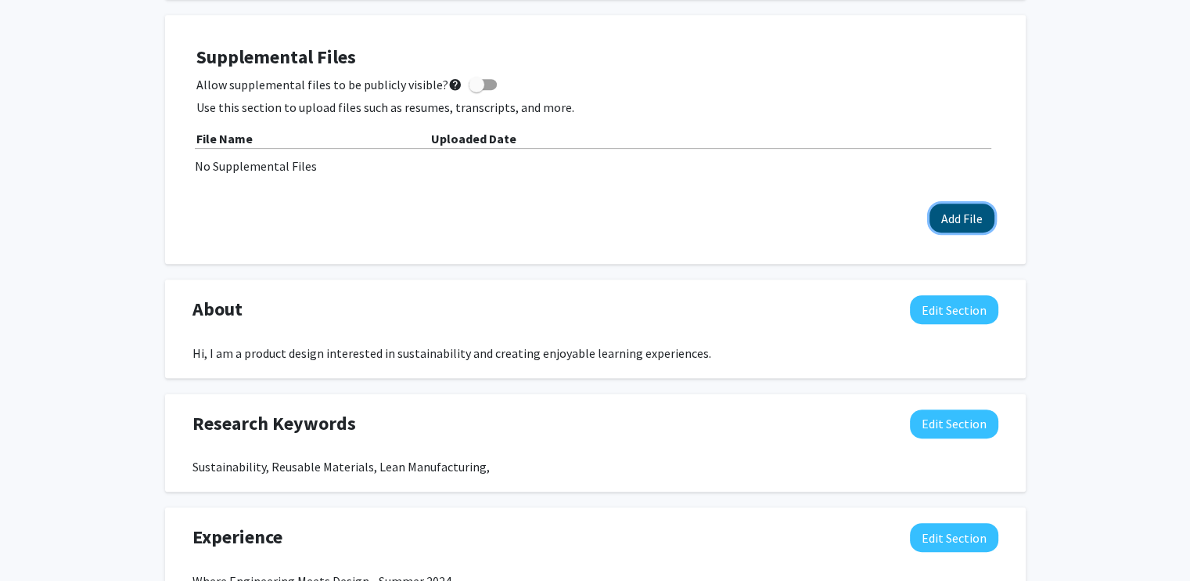
click at [952, 220] on button "Add File" at bounding box center [962, 217] width 65 height 29
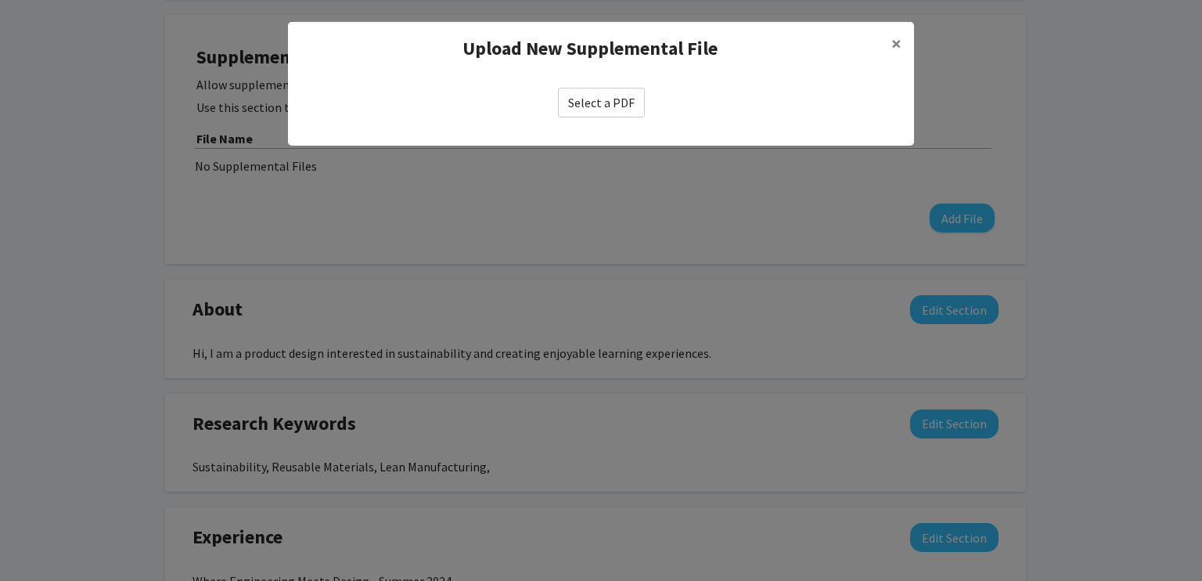
click at [623, 106] on label "Select a PDF" at bounding box center [601, 103] width 87 height 30
click at [0, 0] on input "Select a PDF" at bounding box center [0, 0] width 0 height 0
select select "custom"
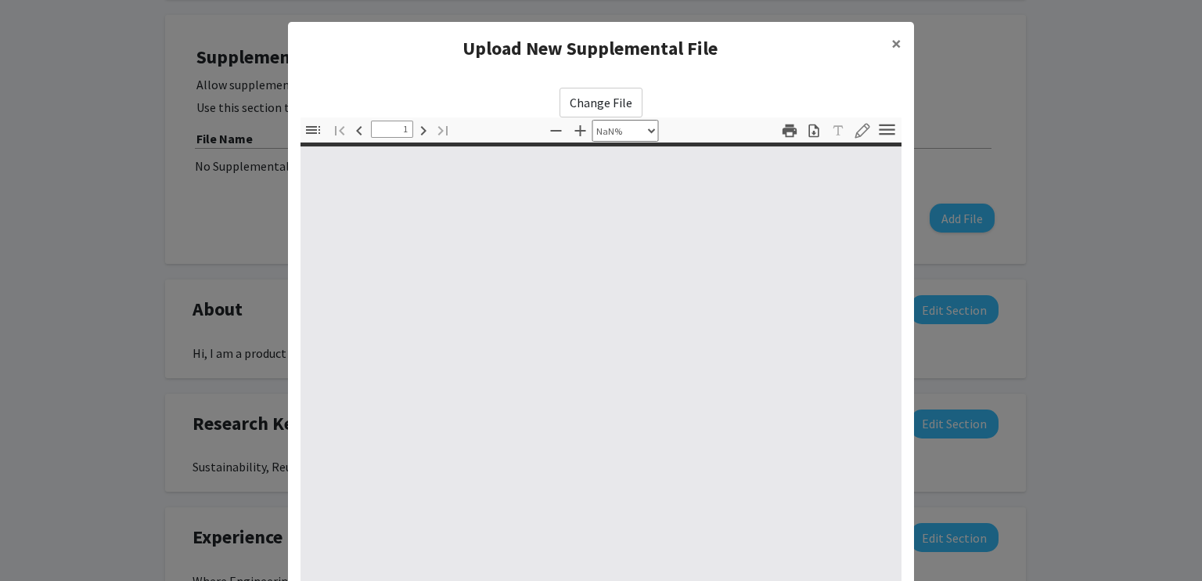
type input "0"
select select "custom"
type input "1"
select select "auto"
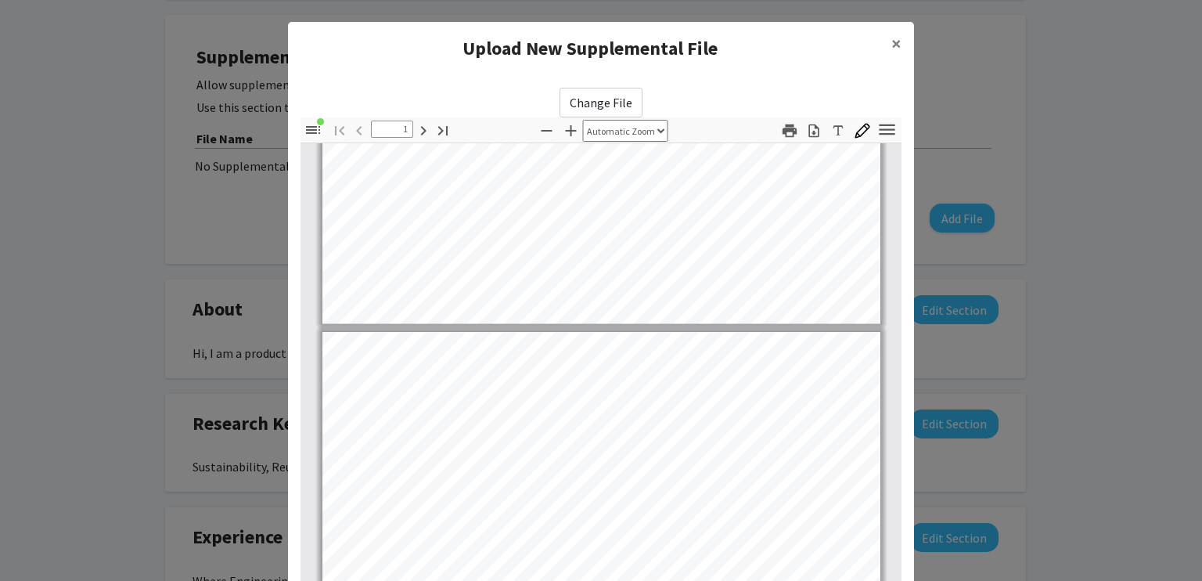
type input "2"
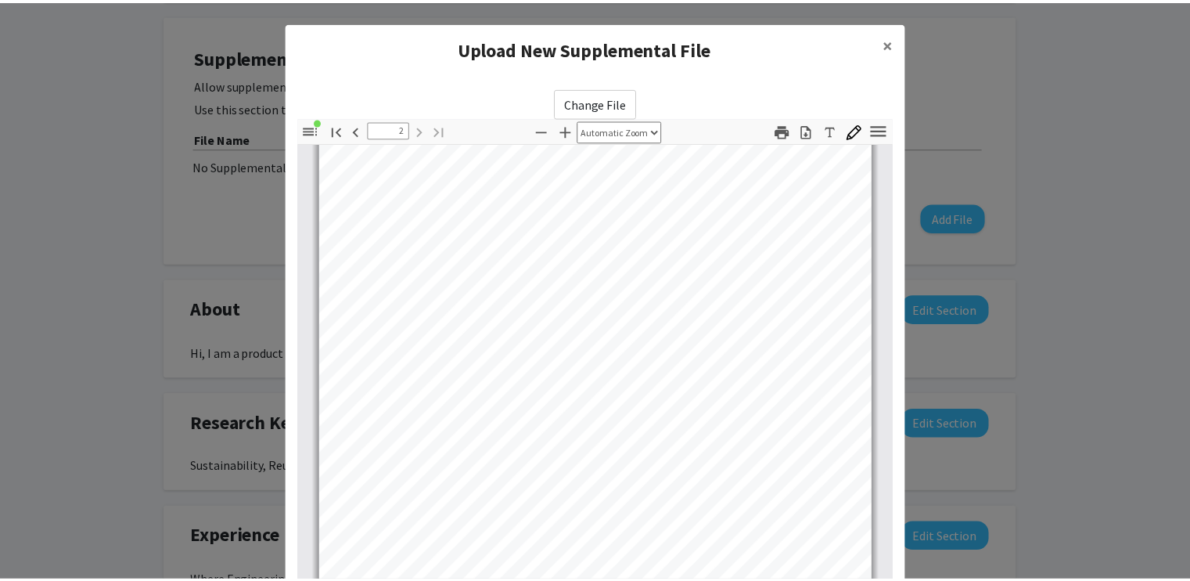
scroll to position [160, 0]
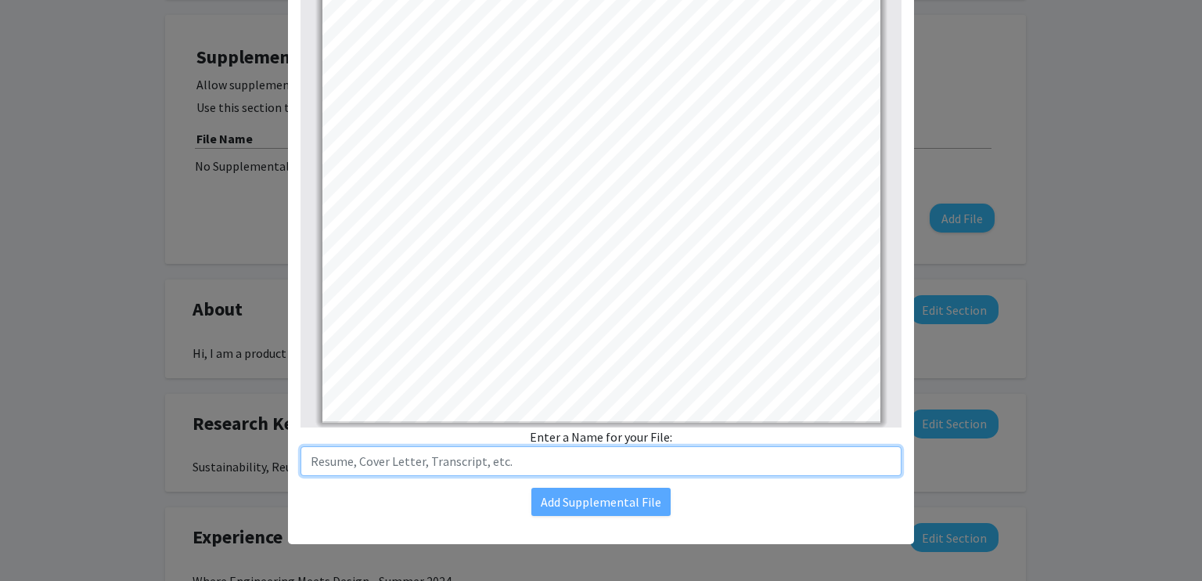
click at [566, 457] on input "text" at bounding box center [600, 461] width 601 height 30
type input "Resume"
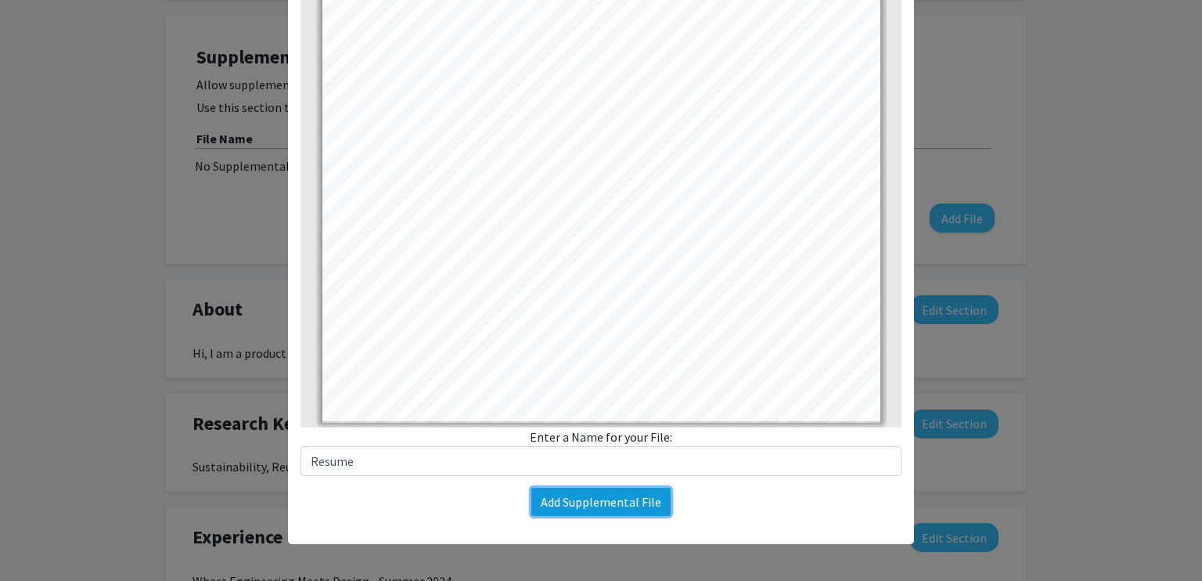
click at [633, 502] on button "Add Supplemental File" at bounding box center [600, 501] width 139 height 28
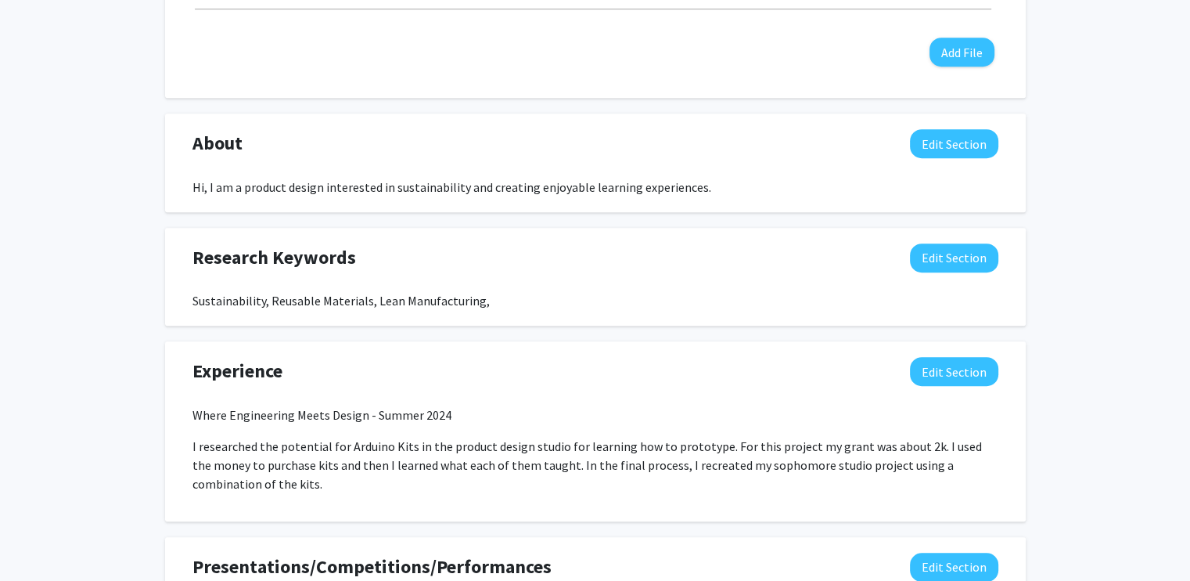
scroll to position [1017, 0]
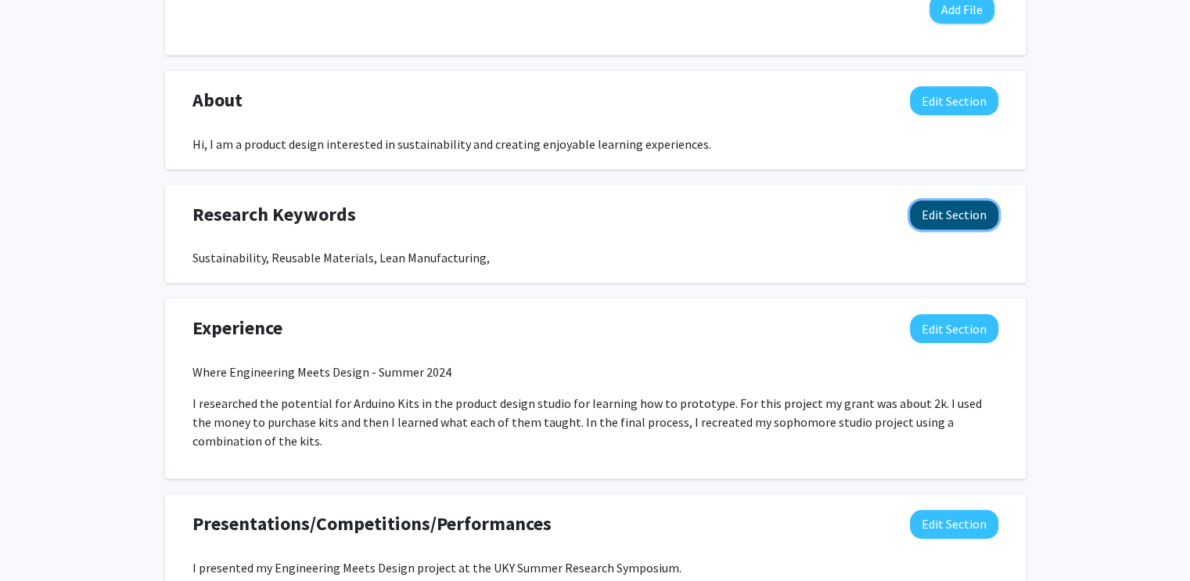
click at [961, 218] on button "Edit Section" at bounding box center [954, 214] width 88 height 29
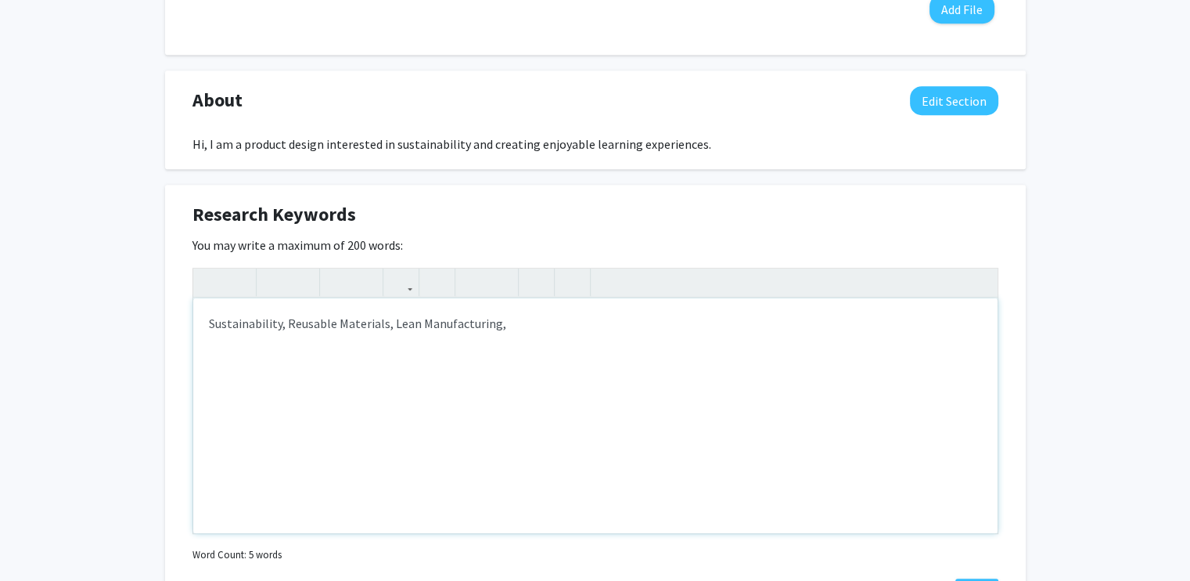
click at [546, 339] on div "Sustainability, Reusable Materials, Lean Manufacturing," at bounding box center [595, 415] width 804 height 235
type textarea "Sustainability, Reusable Materials, Lean Manufacturing, user experience, produc…"
click at [976, 322] on div "Sustainability, Reusable Materials, Lean Manufacturing, user experience, produc…" at bounding box center [595, 415] width 804 height 235
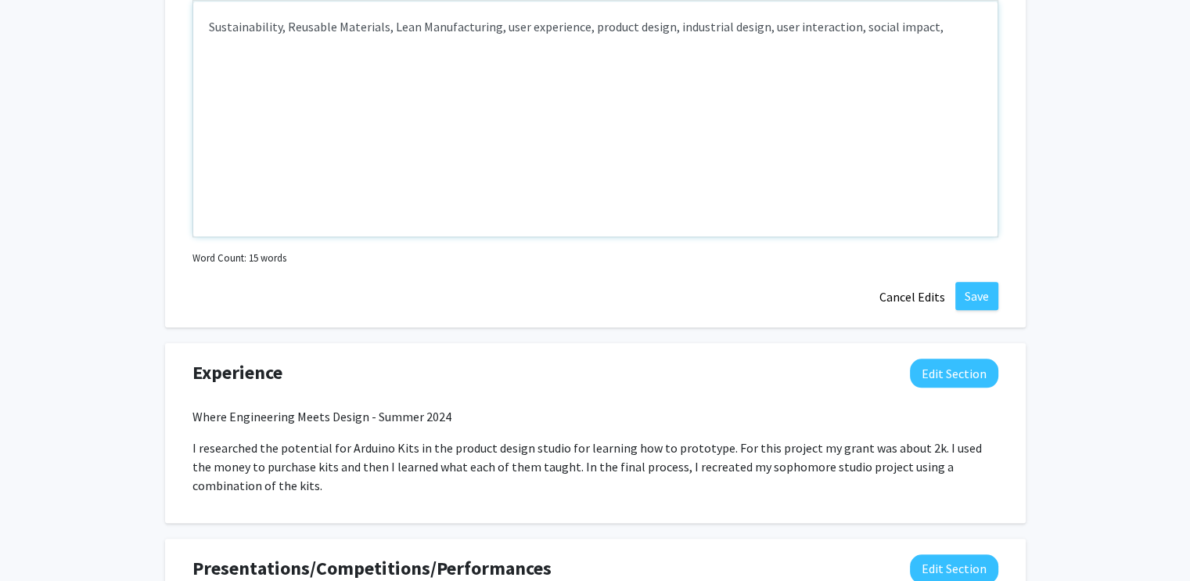
scroll to position [1330, 0]
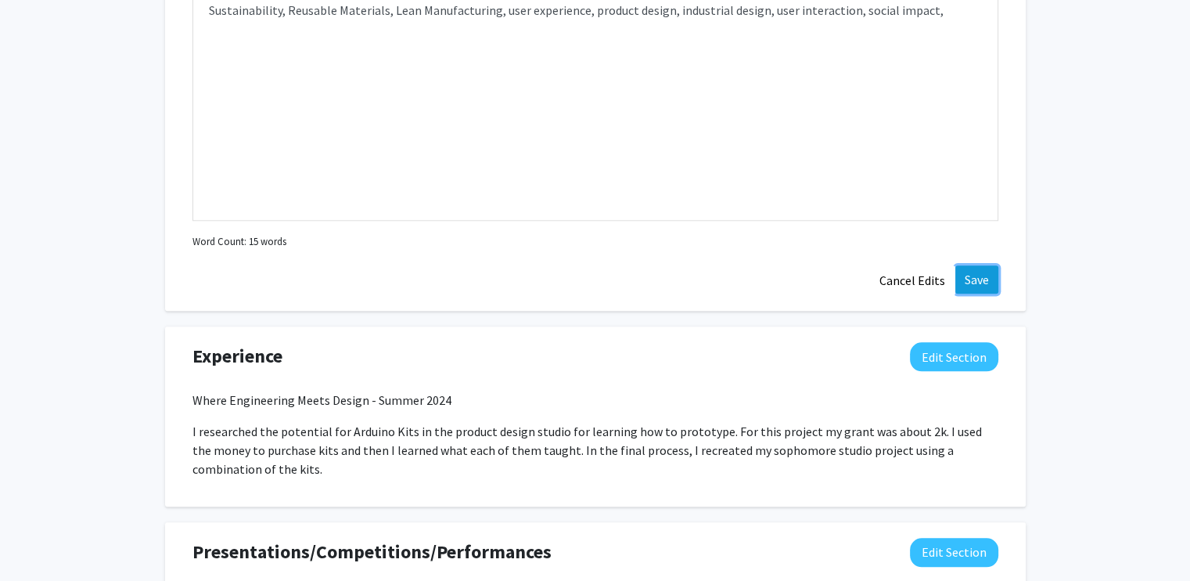
click at [973, 268] on button "Save" at bounding box center [976, 279] width 43 height 28
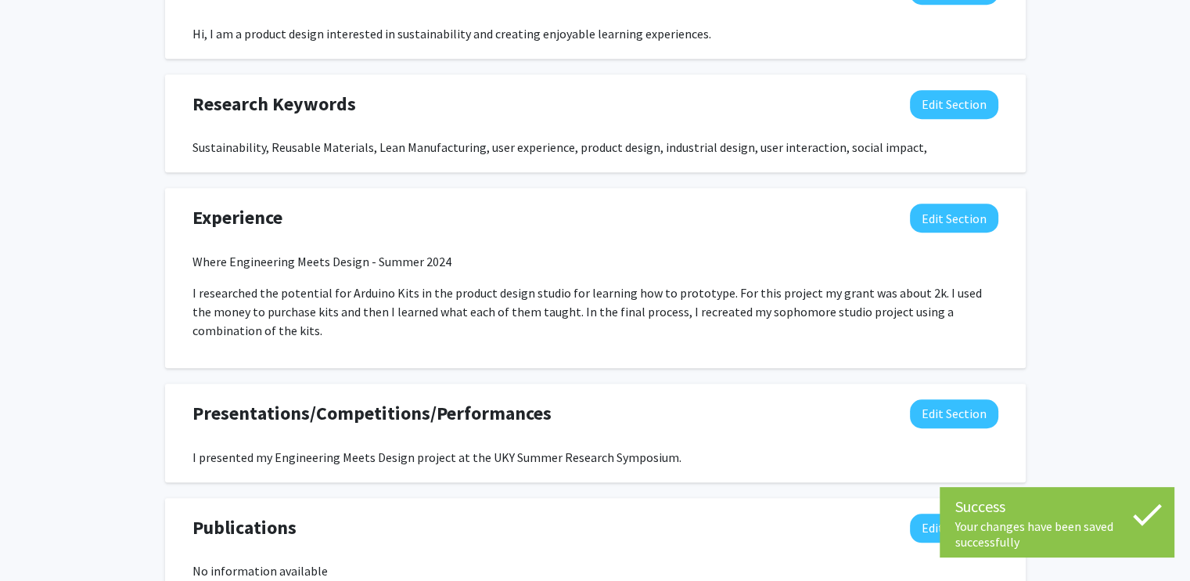
scroll to position [1119, 0]
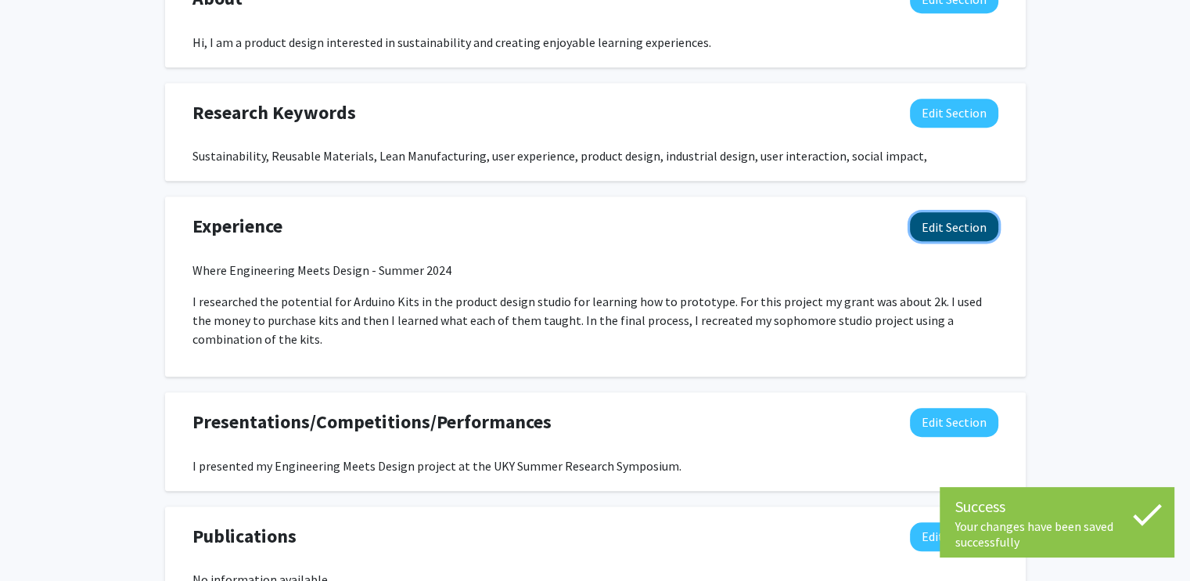
click at [953, 214] on button "Edit Section" at bounding box center [954, 226] width 88 height 29
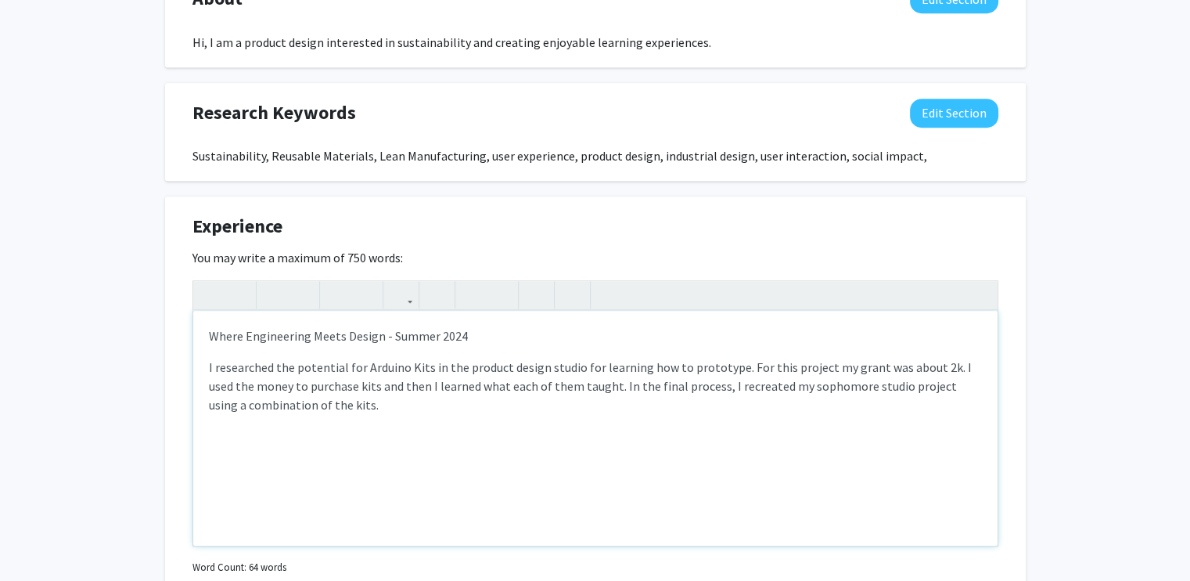
click at [481, 402] on p "I researched the potential for Arduino Kits in the product design studio for le…" at bounding box center [595, 386] width 773 height 56
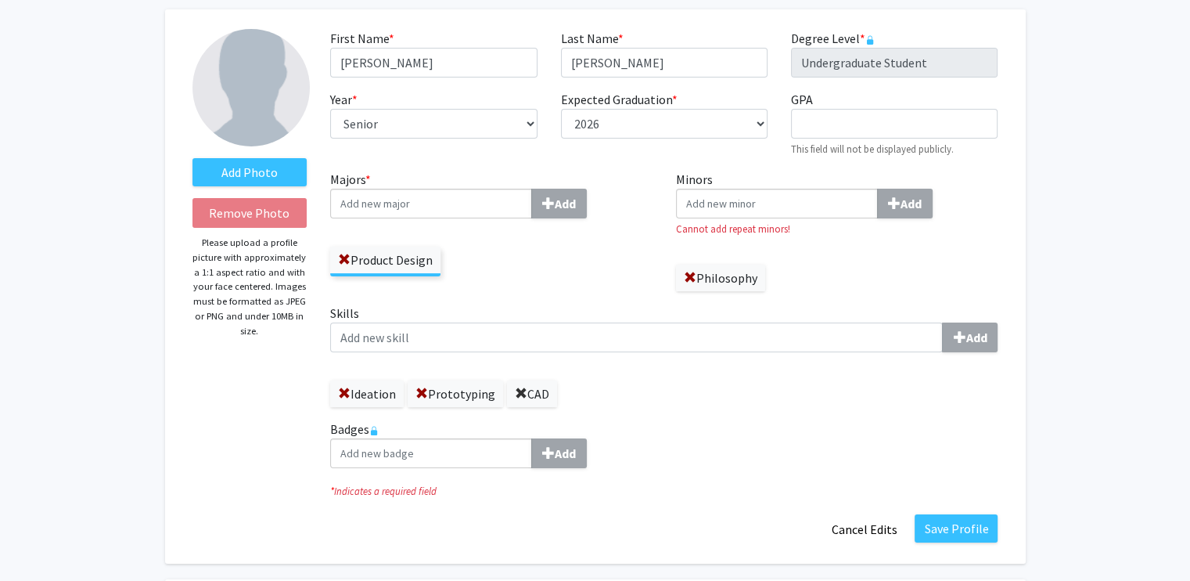
scroll to position [0, 0]
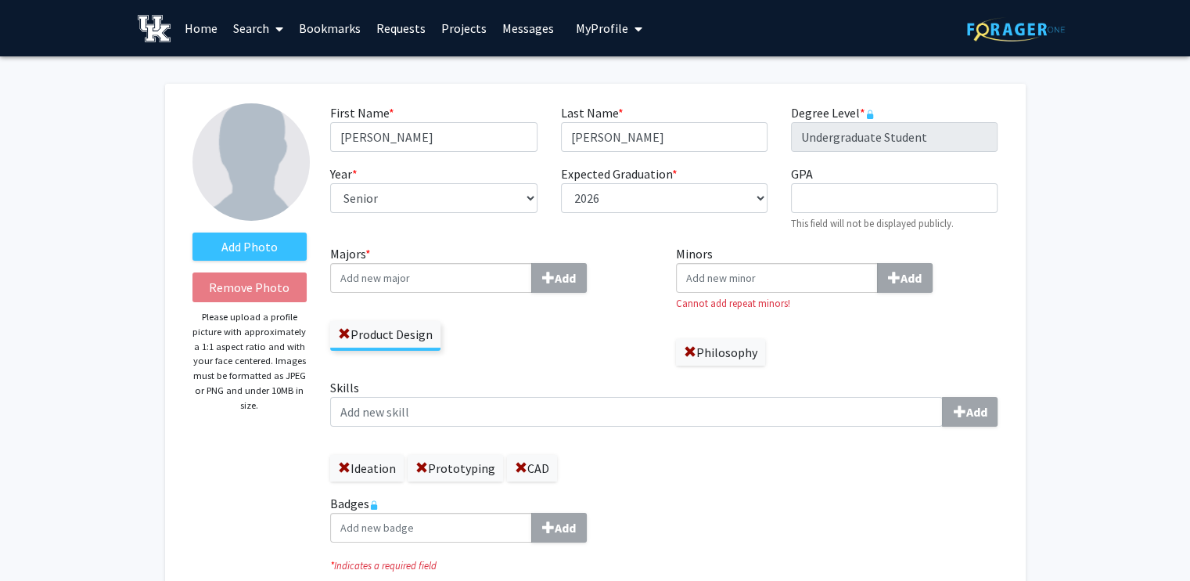
click at [383, 284] on input "Majors * Add" at bounding box center [431, 278] width 202 height 30
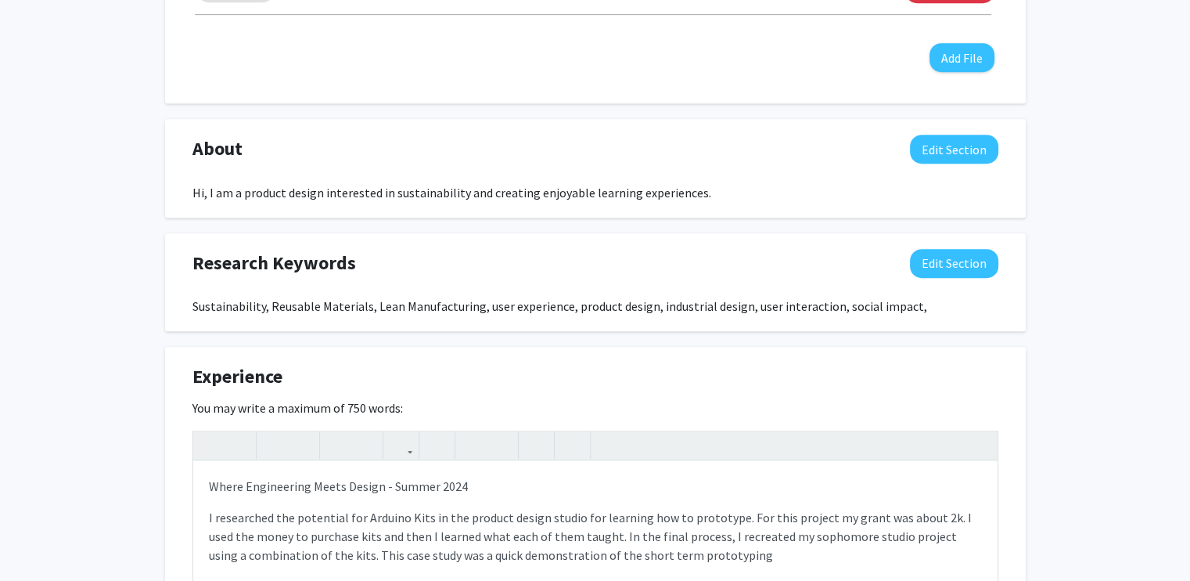
scroll to position [1095, 0]
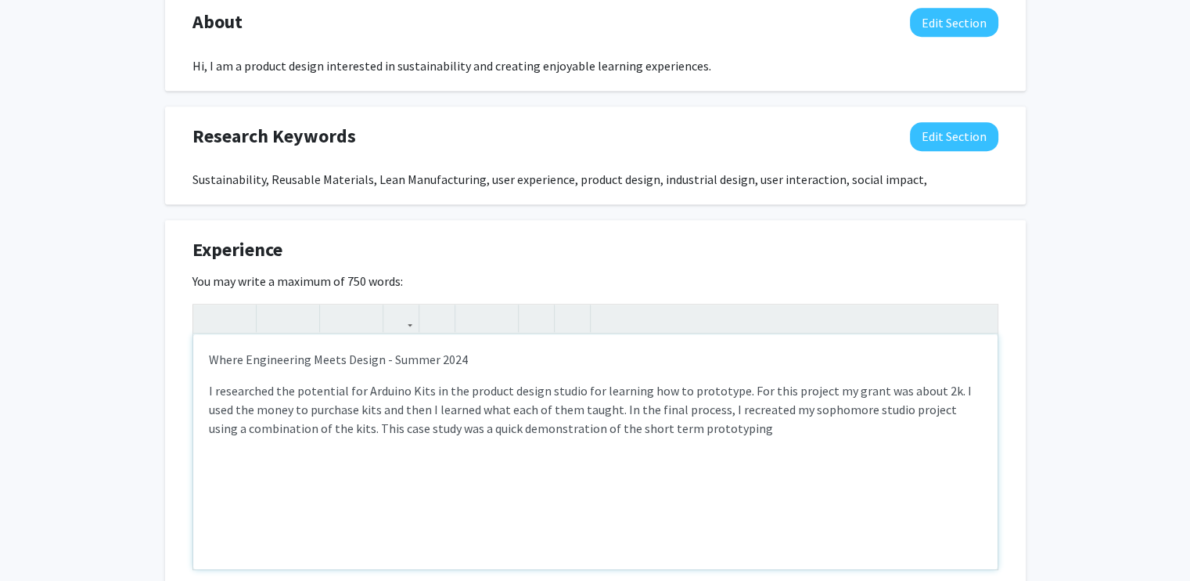
click at [771, 427] on p "I researched the potential for Arduino Kits in the product design studio for le…" at bounding box center [595, 409] width 773 height 56
type textarea "<p>Where Engineering Meets Design - Summer 2024</p><p>I researched the potentia…"
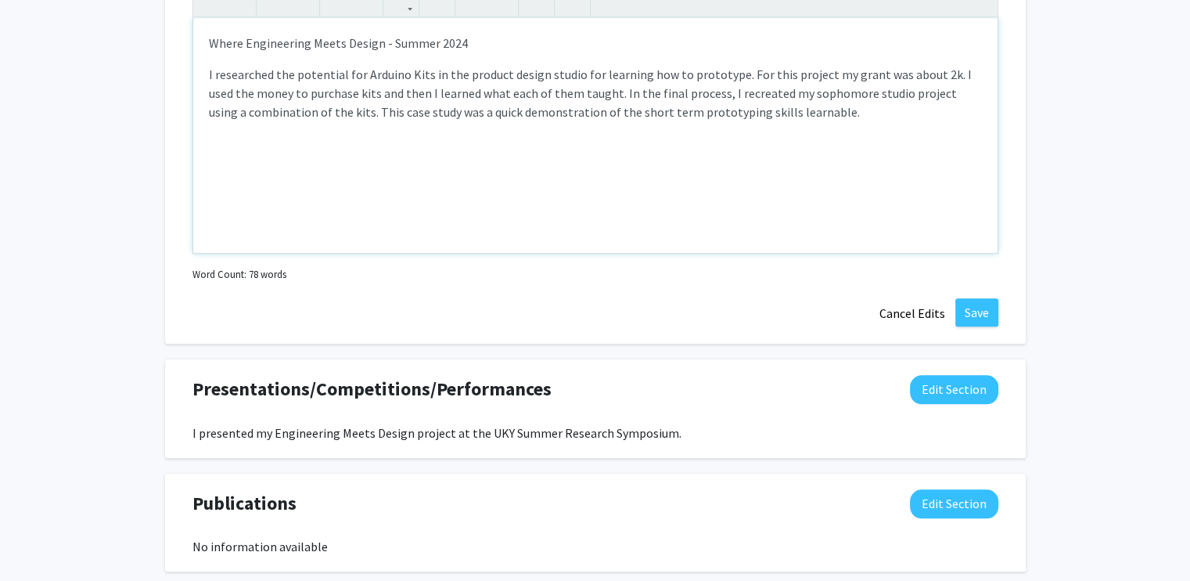
scroll to position [1565, 0]
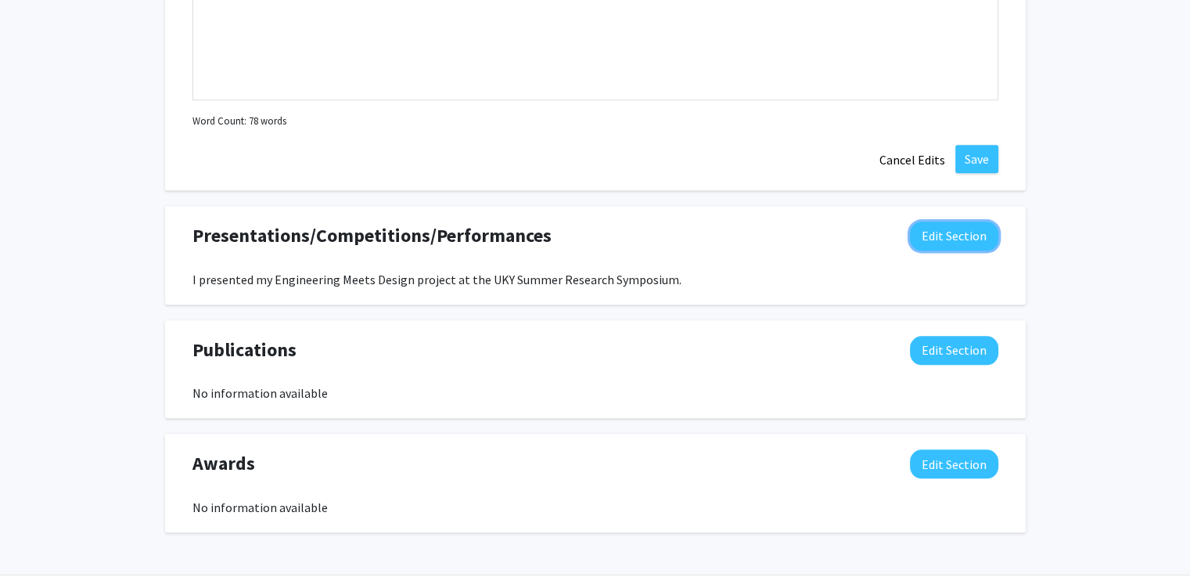
click at [950, 248] on button "Edit Section" at bounding box center [954, 235] width 88 height 29
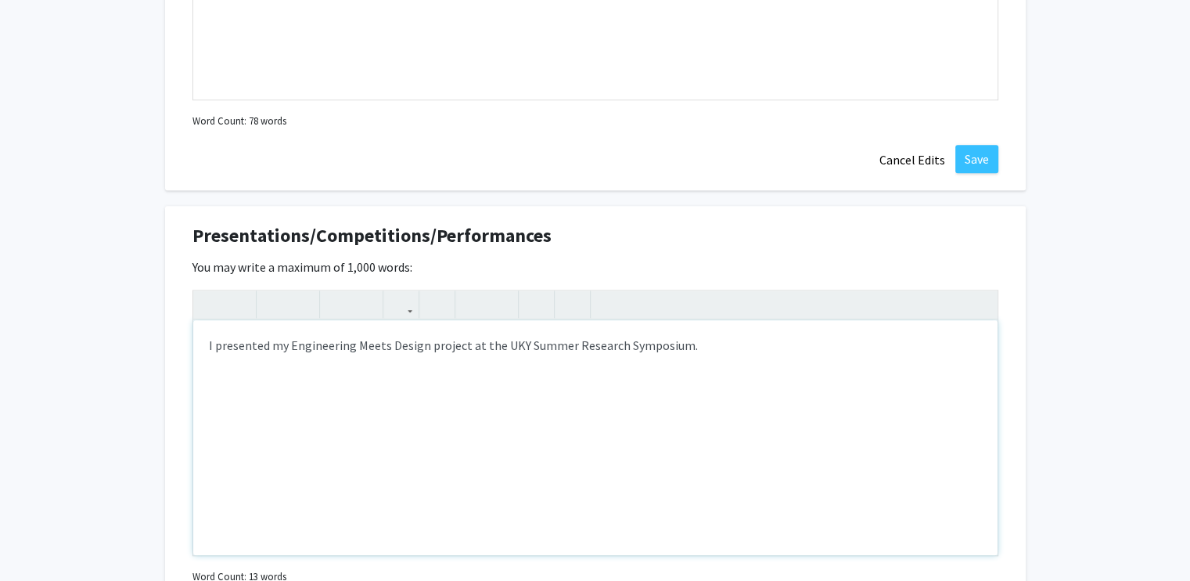
click at [759, 342] on div "I presented my Engineering Meets Design project at the UKY Summer Research Symp…" at bounding box center [595, 437] width 804 height 235
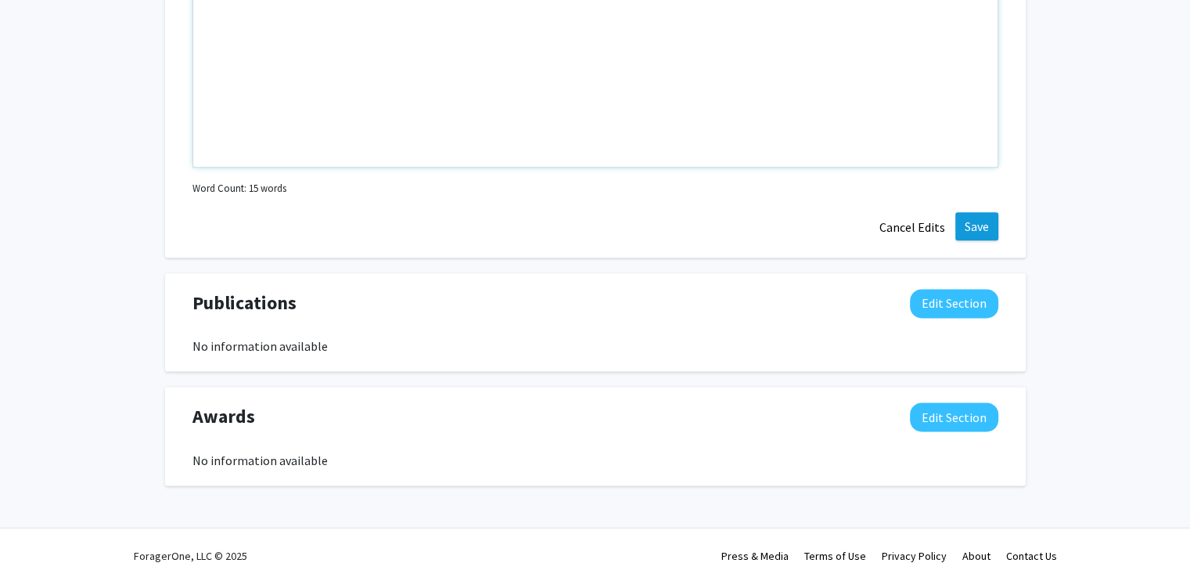
scroll to position [1900, 0]
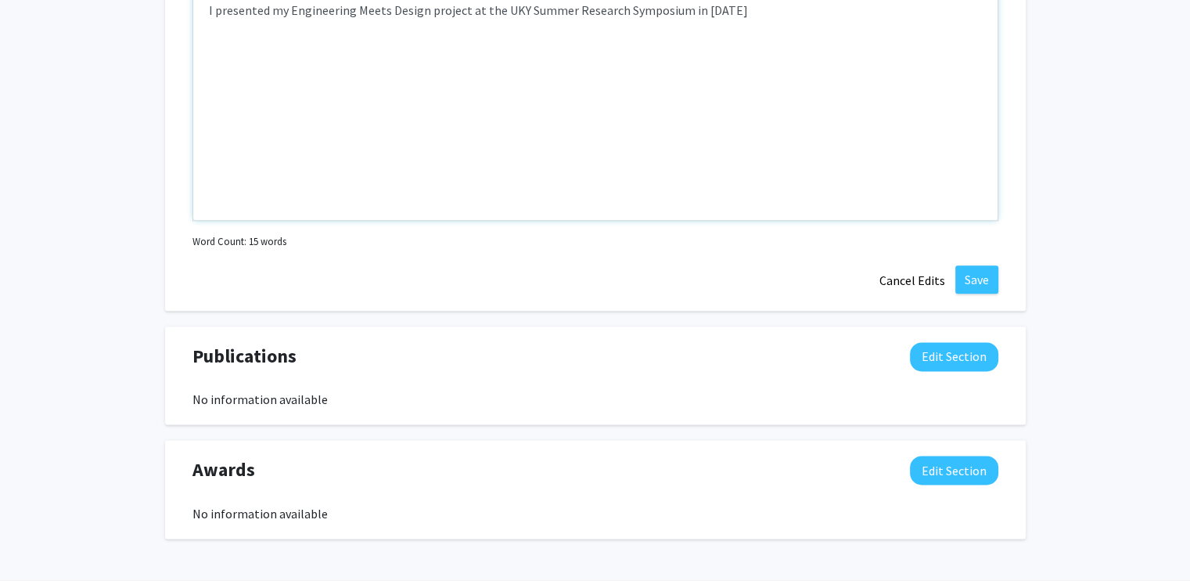
type textarea "I presented my Engineering Meets Design project at the UKY Summer Research Symp…"
click at [966, 283] on button "Save" at bounding box center [976, 279] width 43 height 28
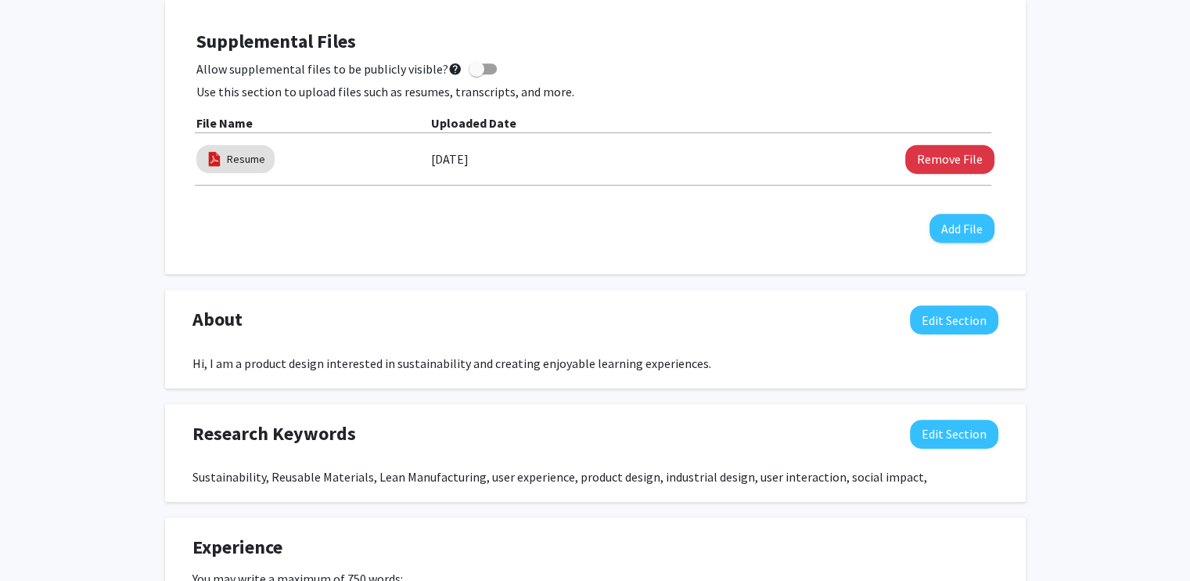
scroll to position [829, 0]
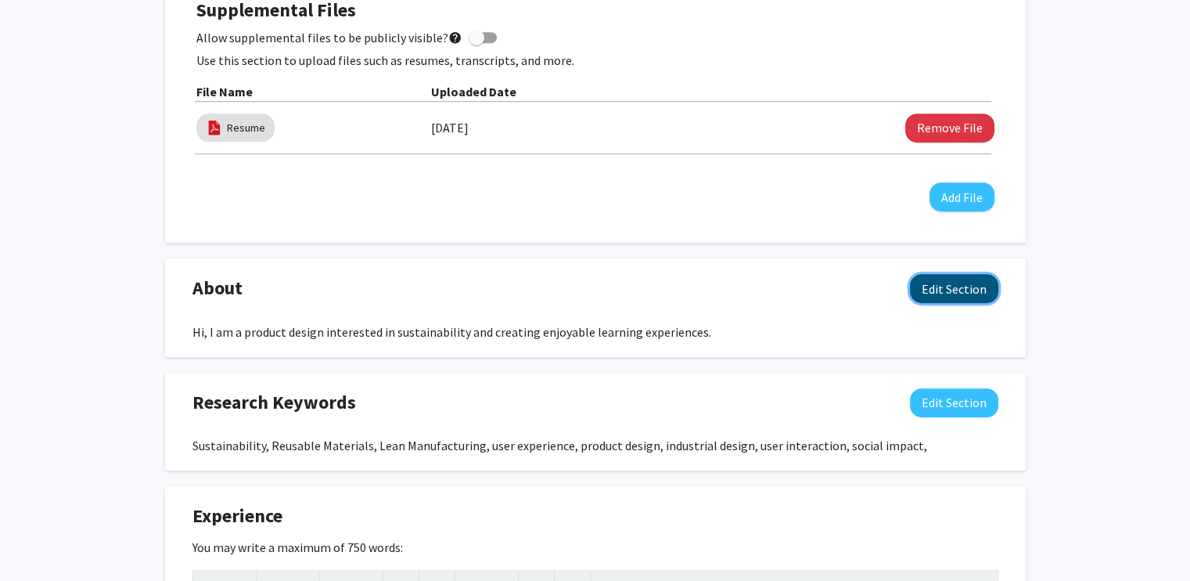
click at [940, 298] on button "Edit Section" at bounding box center [954, 288] width 88 height 29
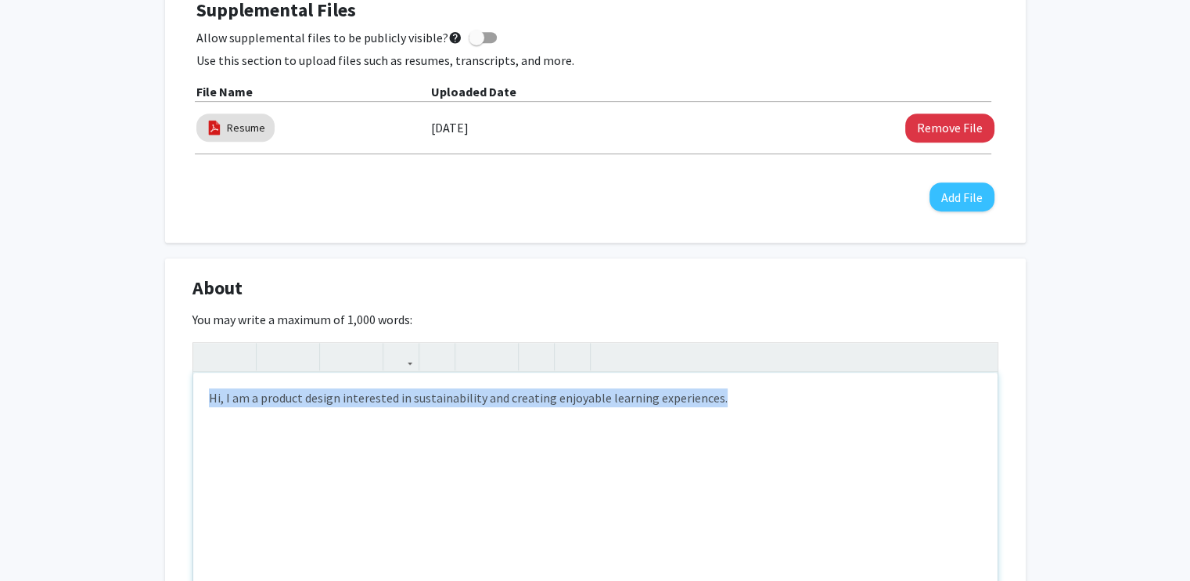
drag, startPoint x: 795, startPoint y: 409, endPoint x: 156, endPoint y: 362, distance: 640.2
click at [156, 362] on div "Add Photo Remove Photo Please upload a profile picture with approximately a 1:1…" at bounding box center [595, 443] width 1190 height 2433
paste div "Note to users with screen readers: Please deactivate our accessibility plugin f…"
type textarea "<p>I'm a product designer interested in consumer/industrial technology, learnin…"
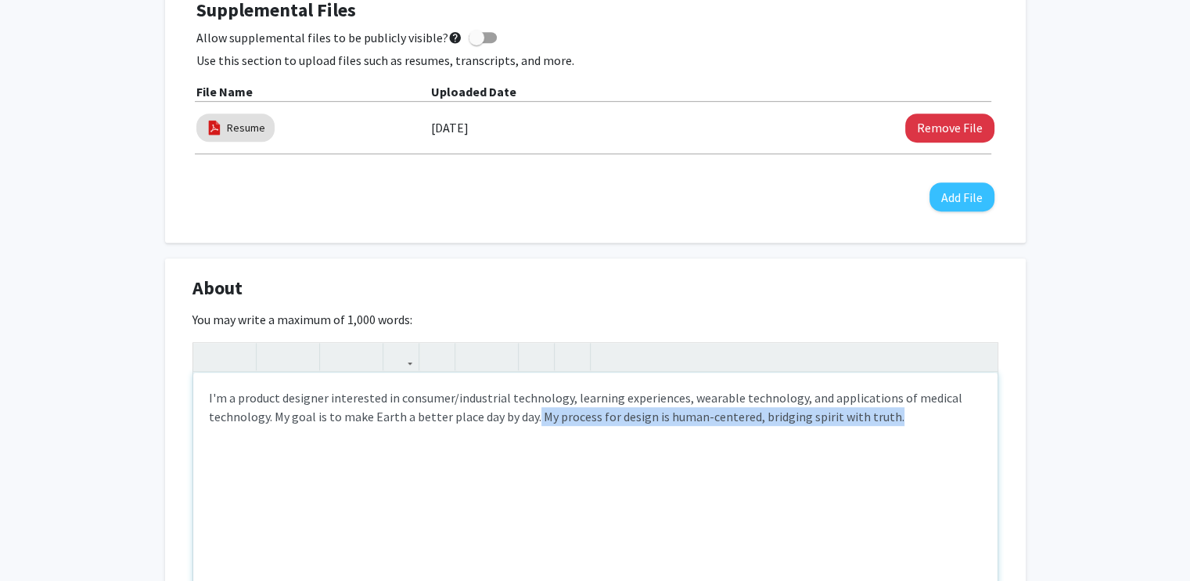
drag, startPoint x: 533, startPoint y: 419, endPoint x: 908, endPoint y: 444, distance: 375.7
click at [908, 444] on div "I'm a product designer interested in consumer/industrial technology, learning e…" at bounding box center [595, 489] width 804 height 235
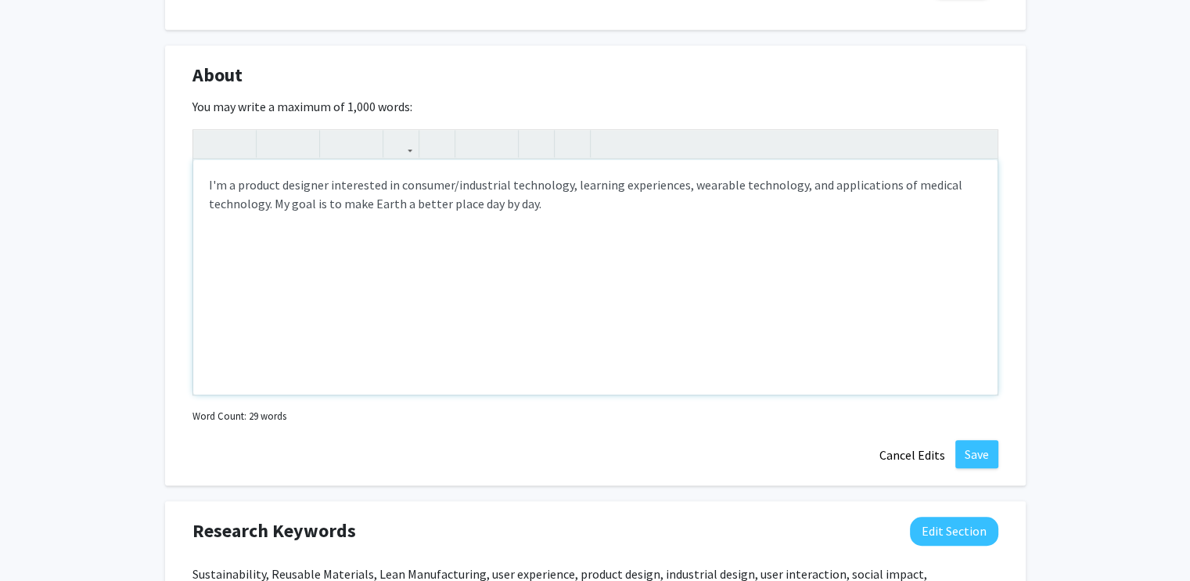
scroll to position [1064, 0]
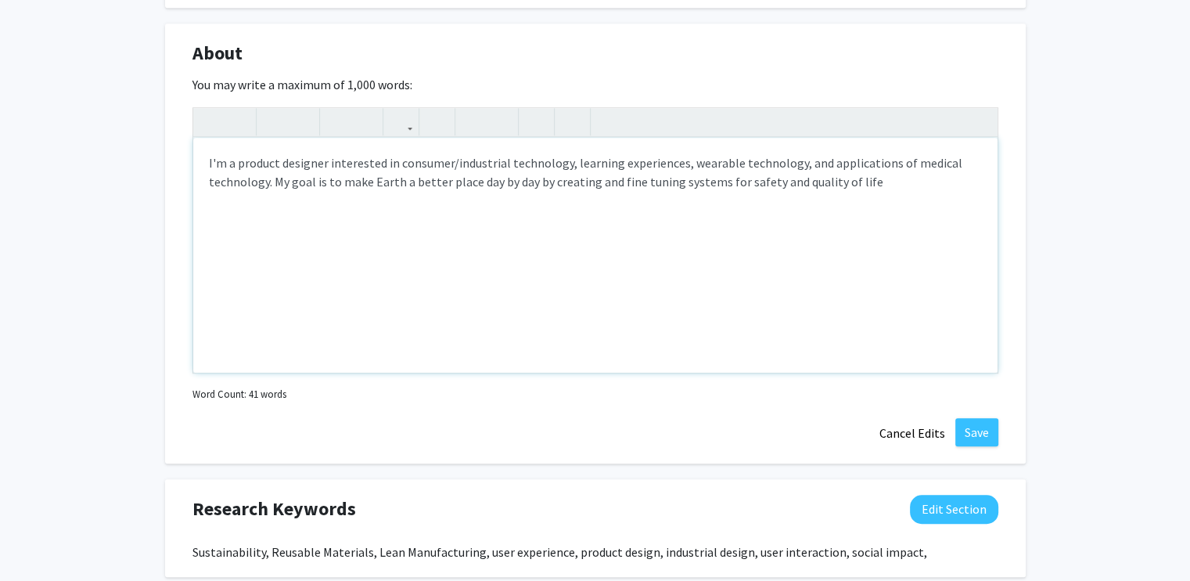
type textarea "<p>I'm a product designer interested in consumer/industrial technology, learnin…"
click at [970, 426] on button "Save" at bounding box center [976, 432] width 43 height 28
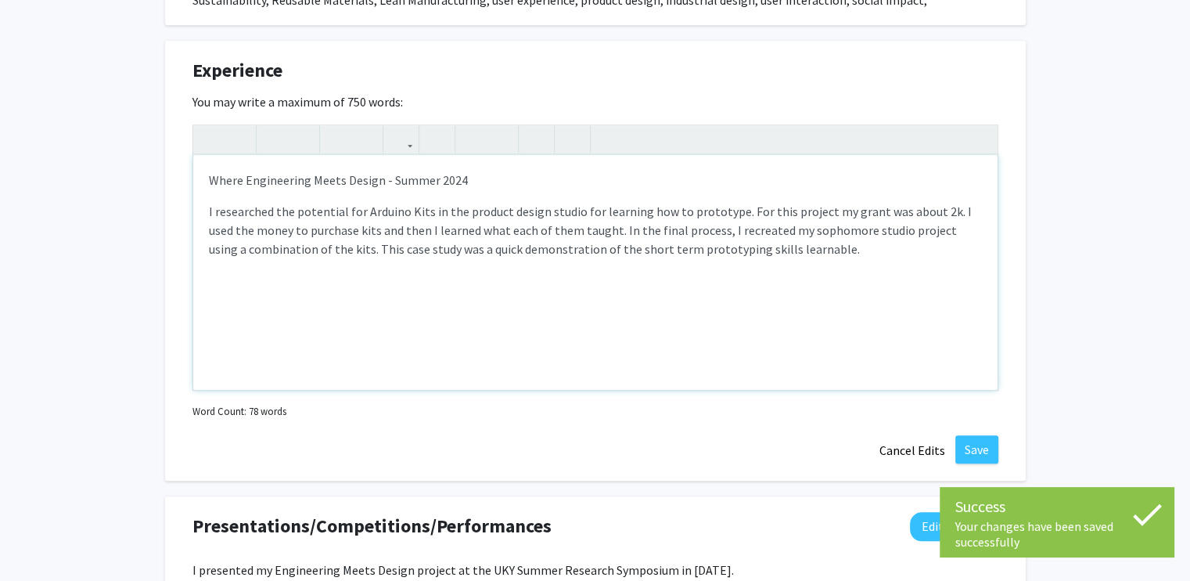
scroll to position [1299, 0]
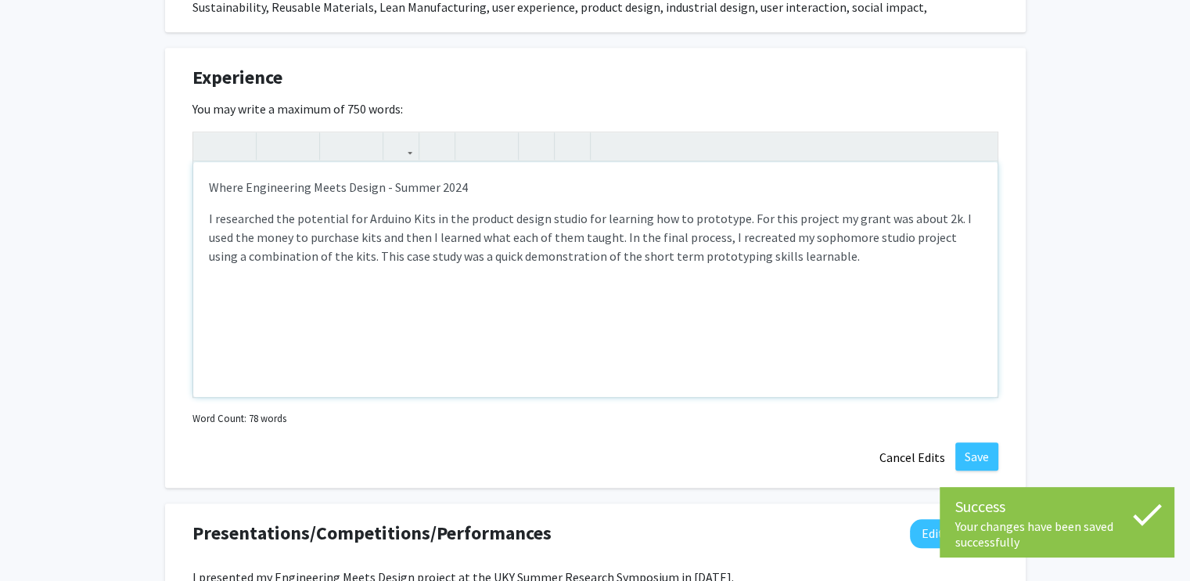
click at [815, 256] on p "I researched the potential for Arduino Kits in the product design studio for le…" at bounding box center [595, 237] width 773 height 56
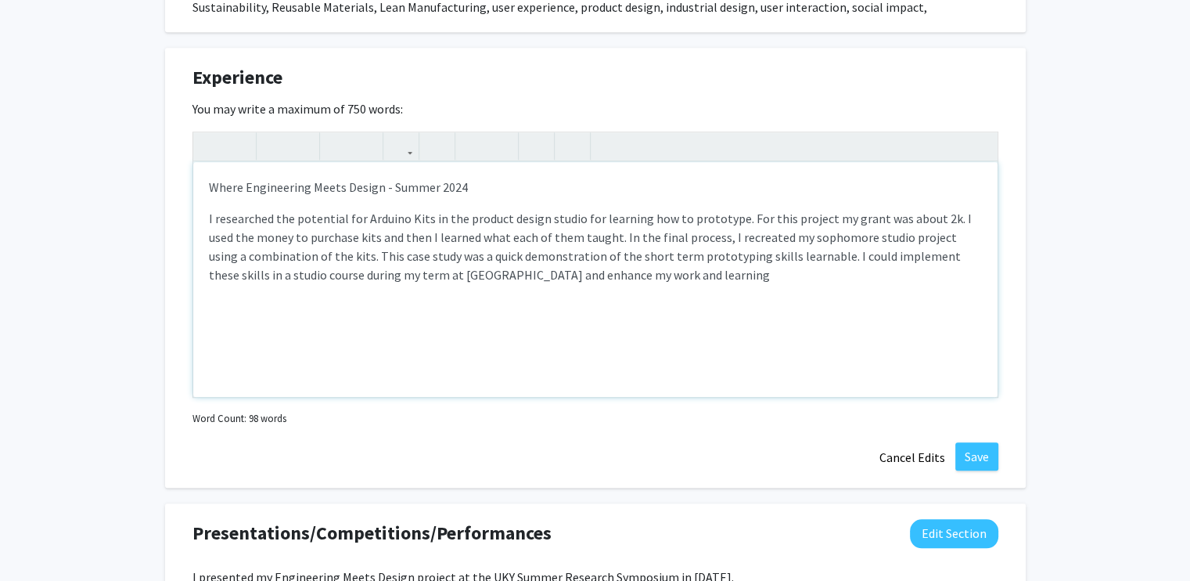
type textarea "<p>Where Engineering Meets Design - Summer 2024</p><p>I researched the potentia…"
click at [980, 453] on button "Save" at bounding box center [976, 456] width 43 height 28
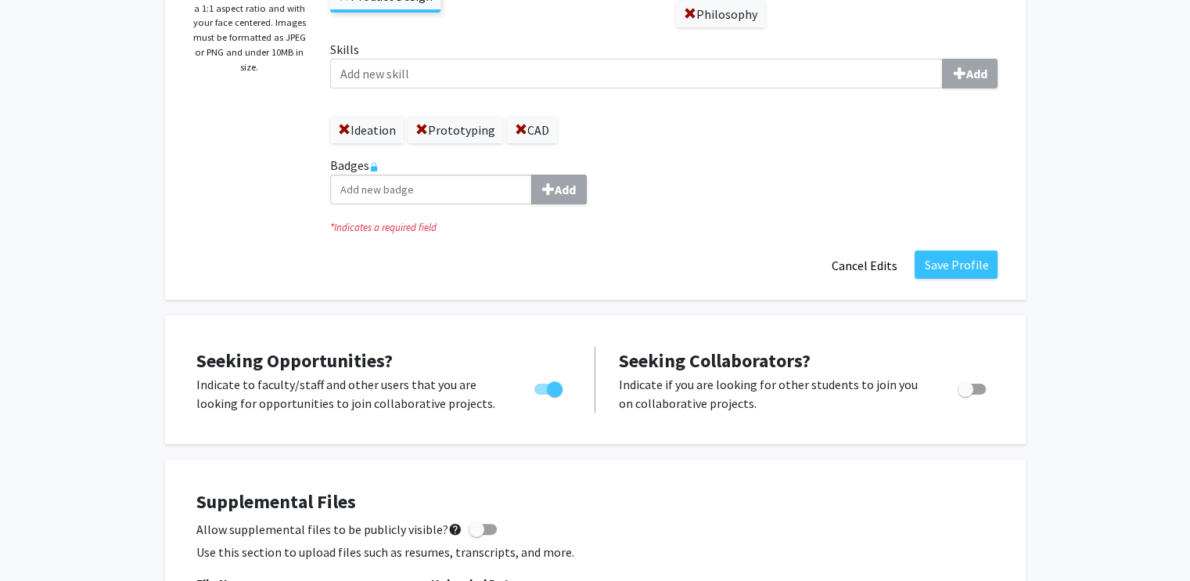
scroll to position [125, 0]
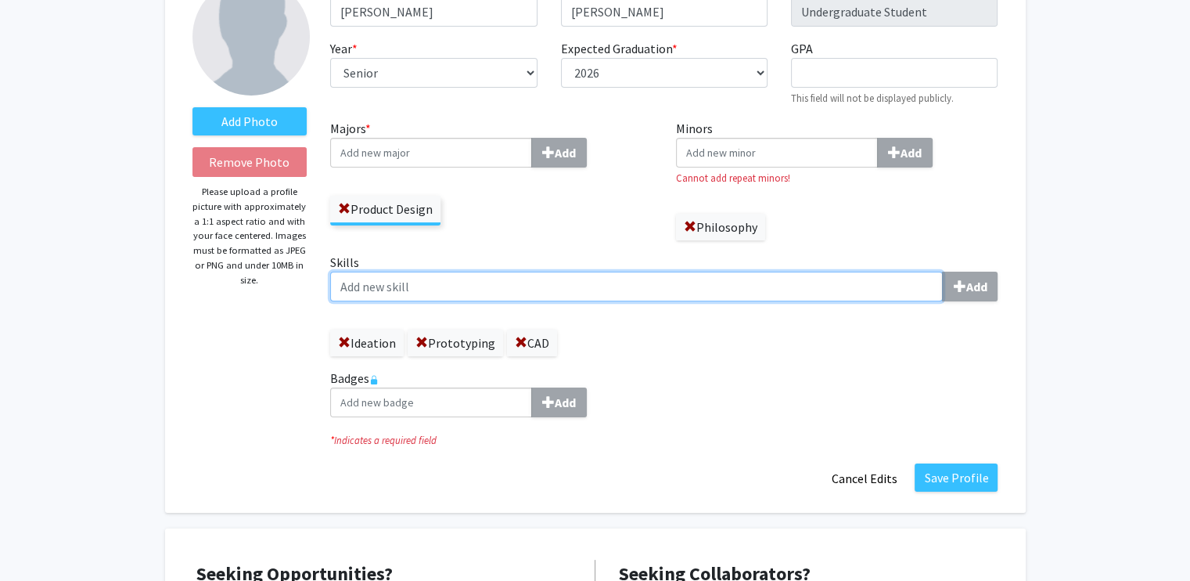
click at [720, 286] on input "Skills Add" at bounding box center [636, 287] width 613 height 30
type input "Sketching"
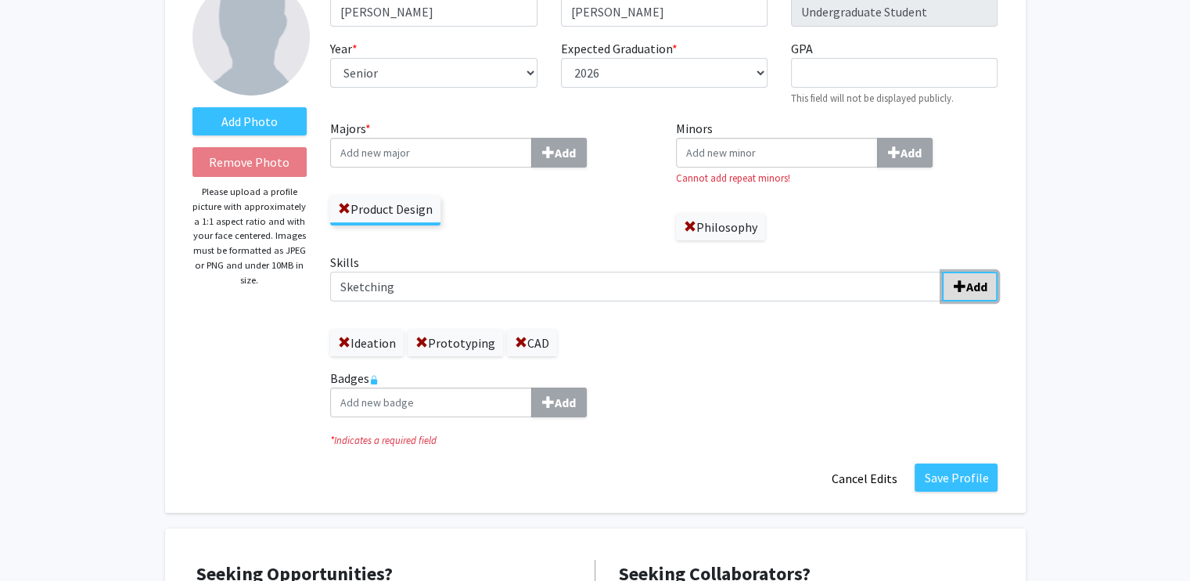
click at [955, 280] on span "submit" at bounding box center [959, 286] width 13 height 13
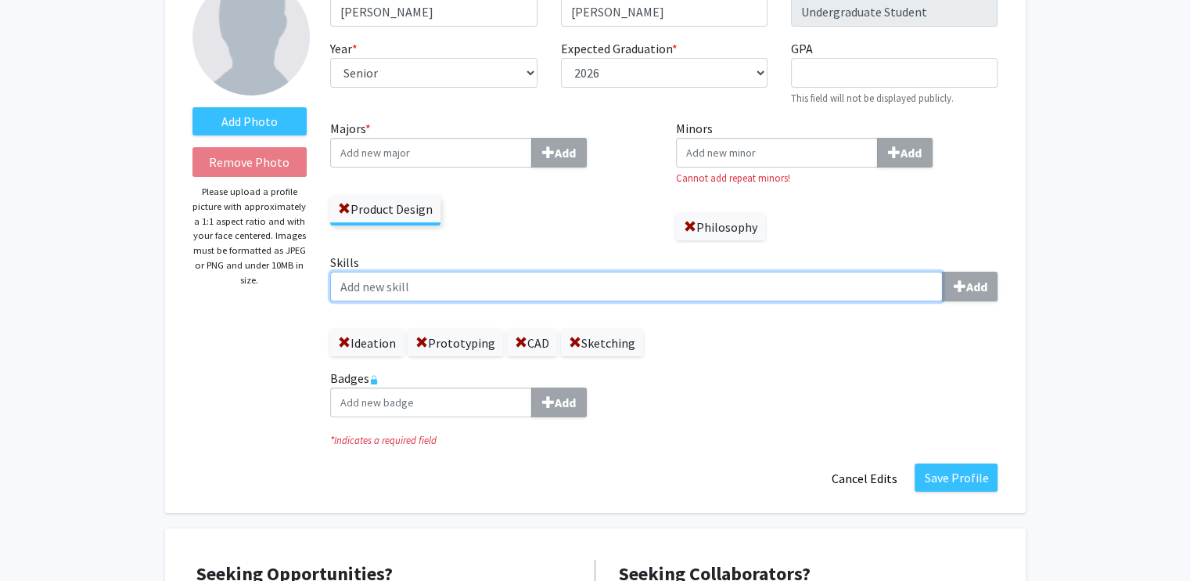
click at [834, 283] on input "Skills Add" at bounding box center [636, 287] width 613 height 30
type input "Research"
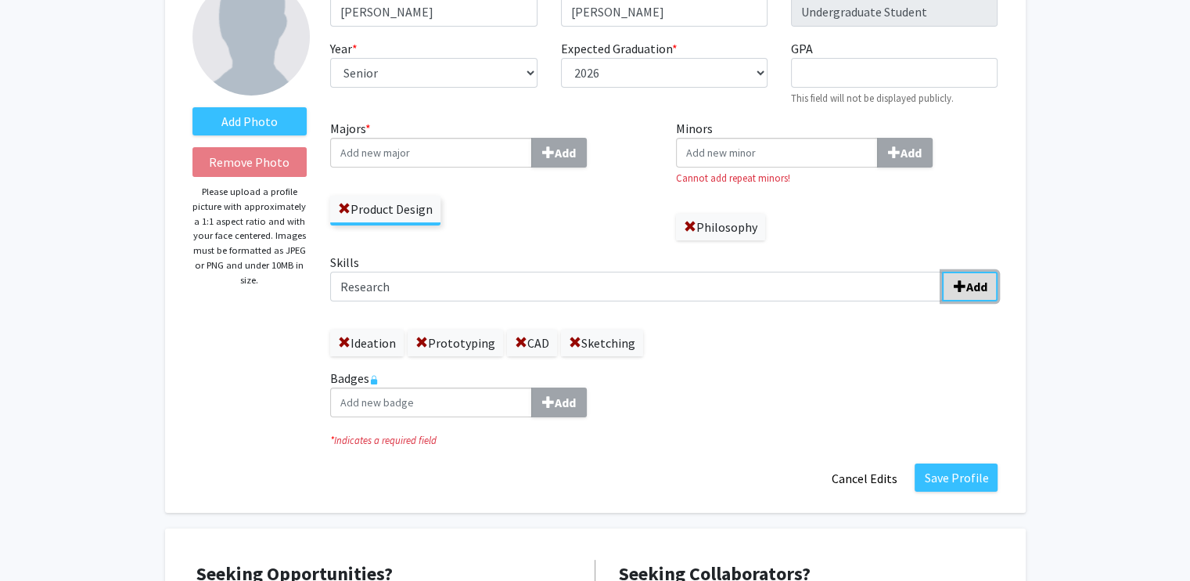
click at [955, 285] on span "submit" at bounding box center [959, 286] width 13 height 13
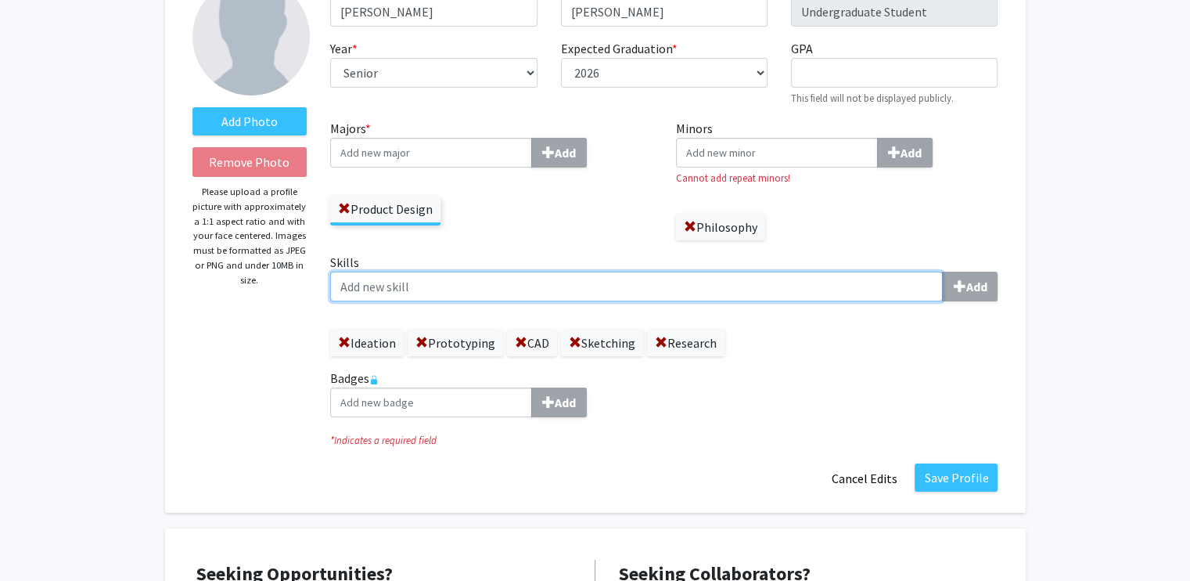
click at [869, 290] on input "Skills Add" at bounding box center [636, 287] width 613 height 30
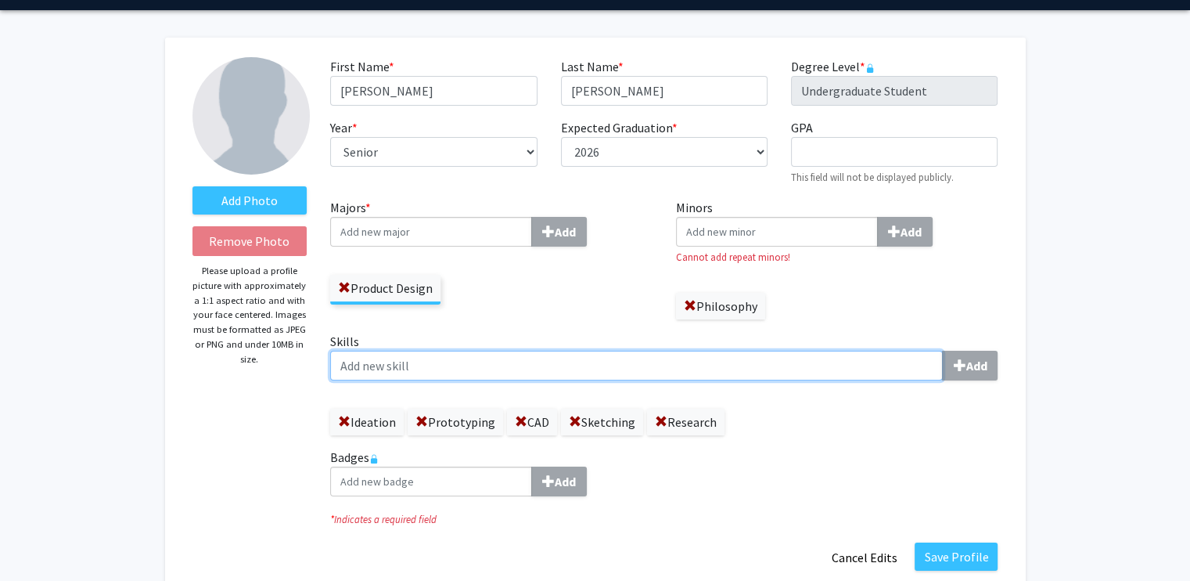
scroll to position [235, 0]
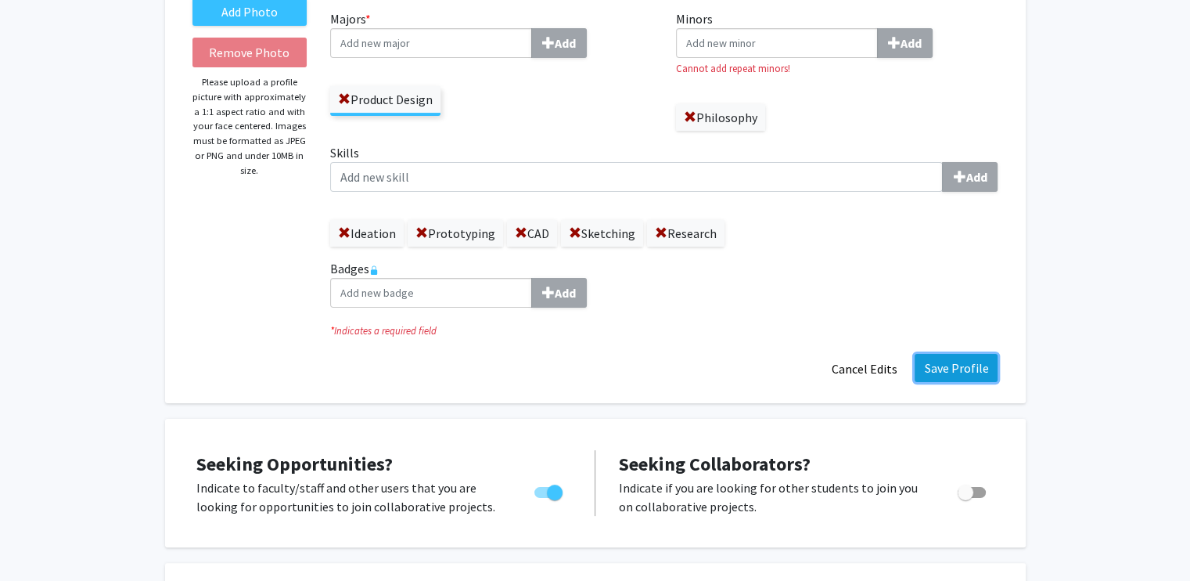
click at [944, 378] on button "Save Profile" at bounding box center [956, 368] width 83 height 28
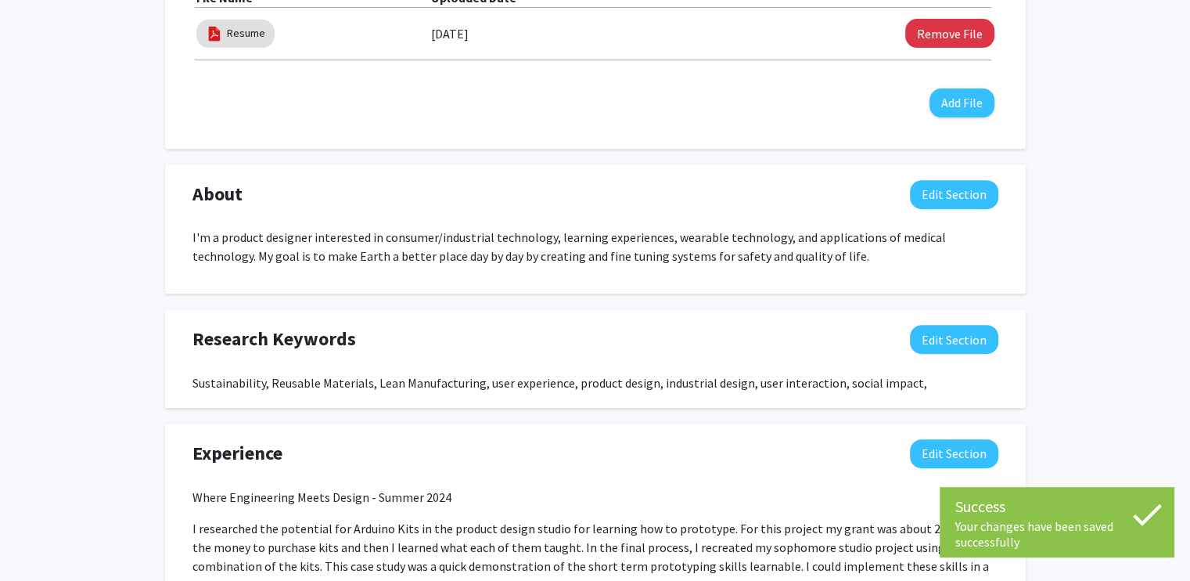
scroll to position [0, 0]
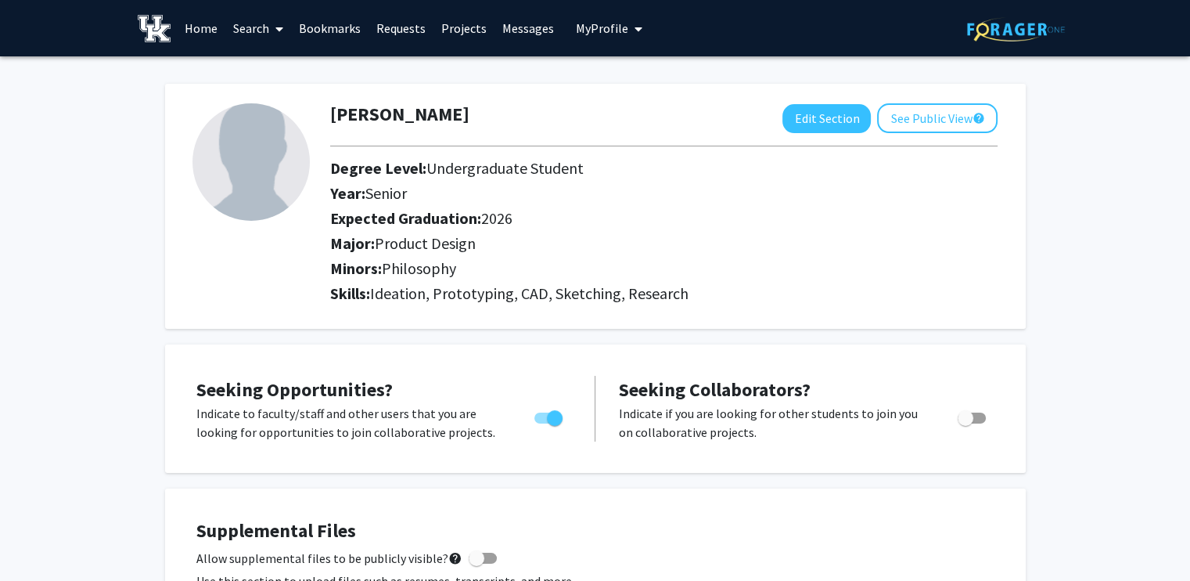
click at [834, 117] on button "Edit Section" at bounding box center [826, 118] width 88 height 29
select select "senior"
select select "2026"
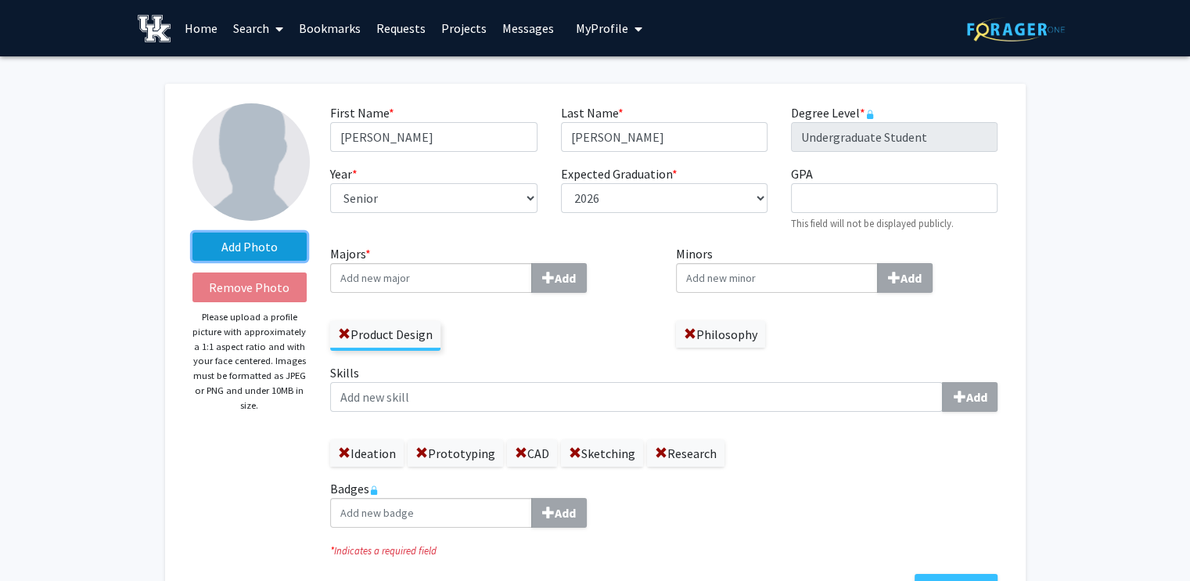
click at [282, 236] on label "Add Photo" at bounding box center [249, 246] width 115 height 28
click at [0, 0] on input "Add Photo" at bounding box center [0, 0] width 0 height 0
